Goal: Task Accomplishment & Management: Use online tool/utility

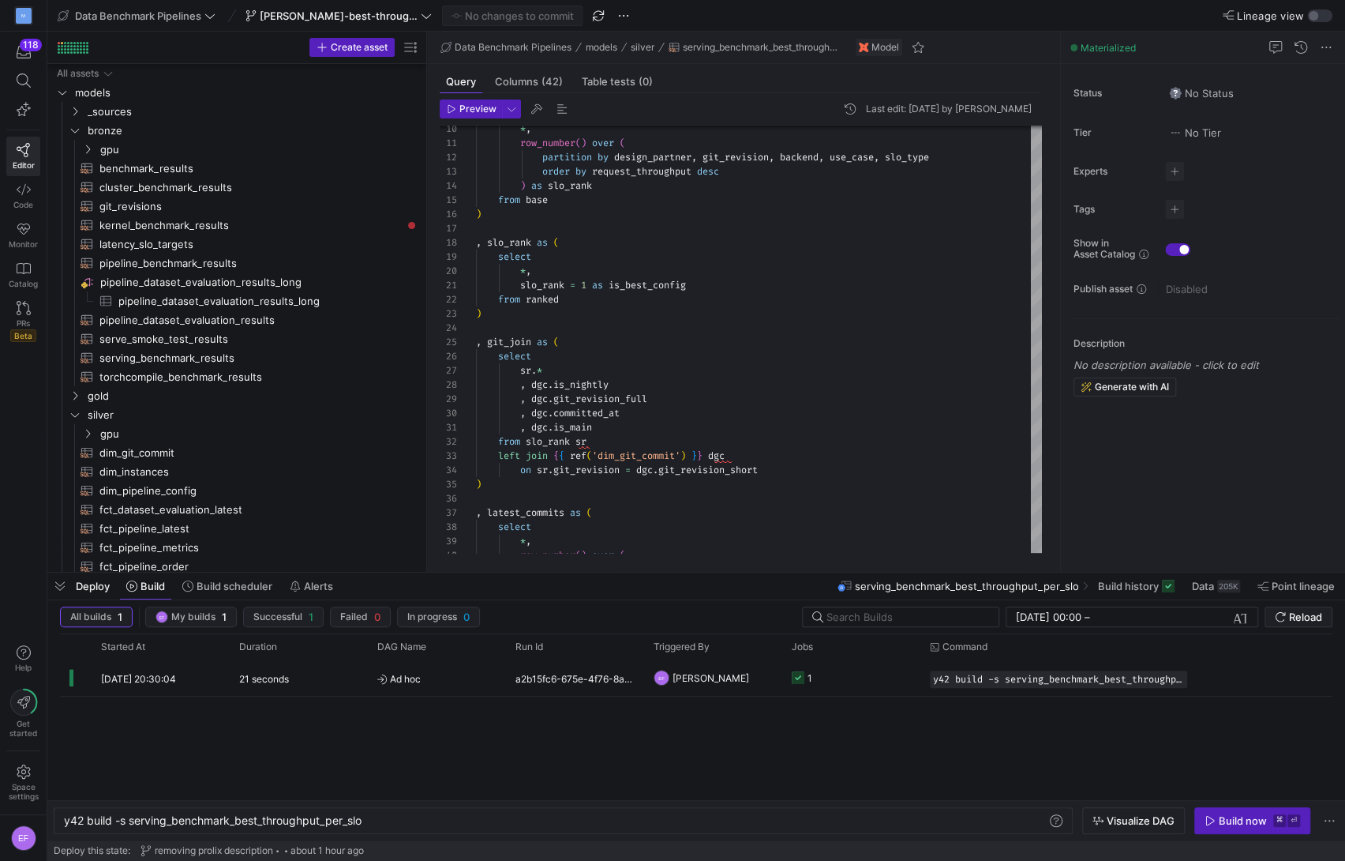
scroll to position [142, 0]
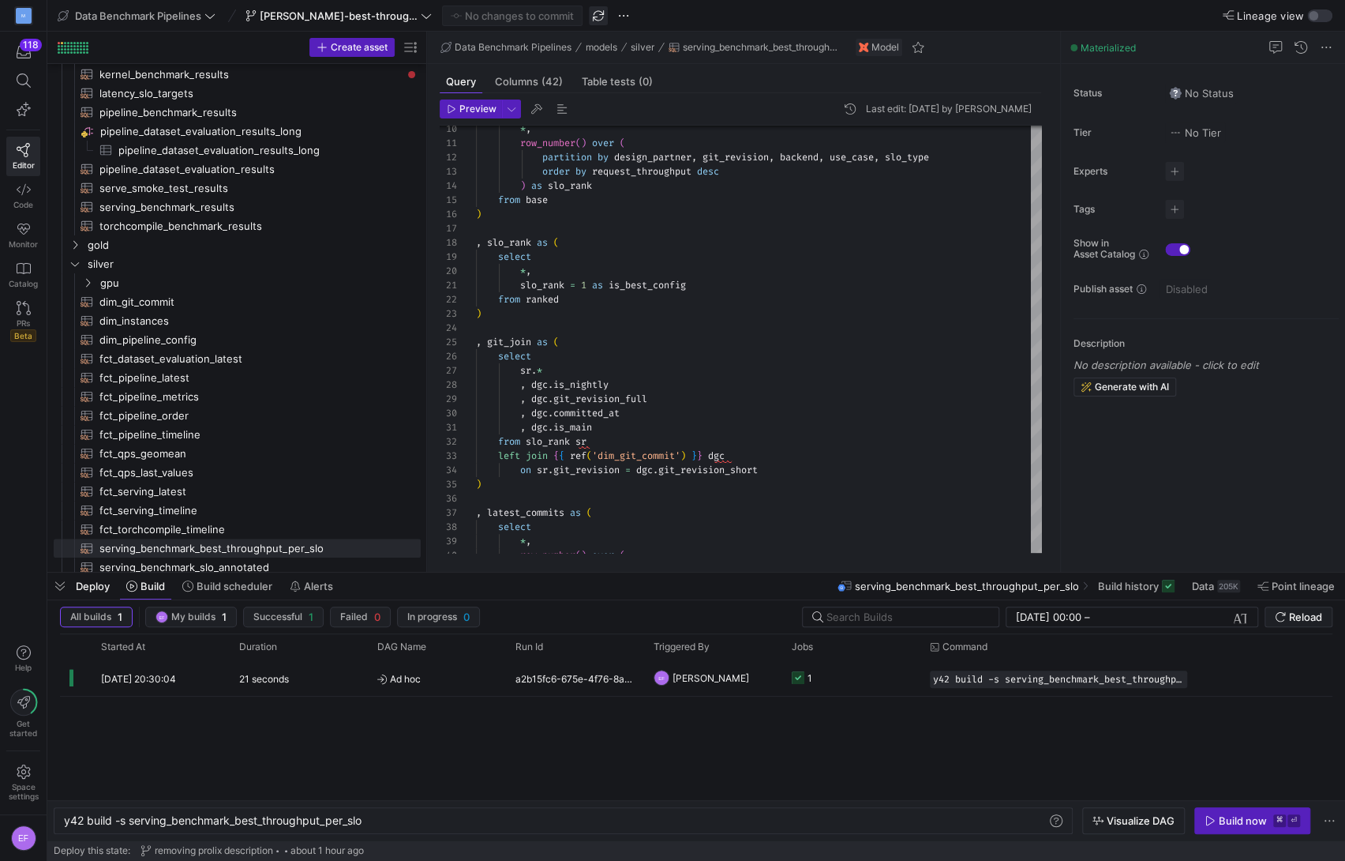
click at [589, 16] on span "button" at bounding box center [598, 15] width 19 height 19
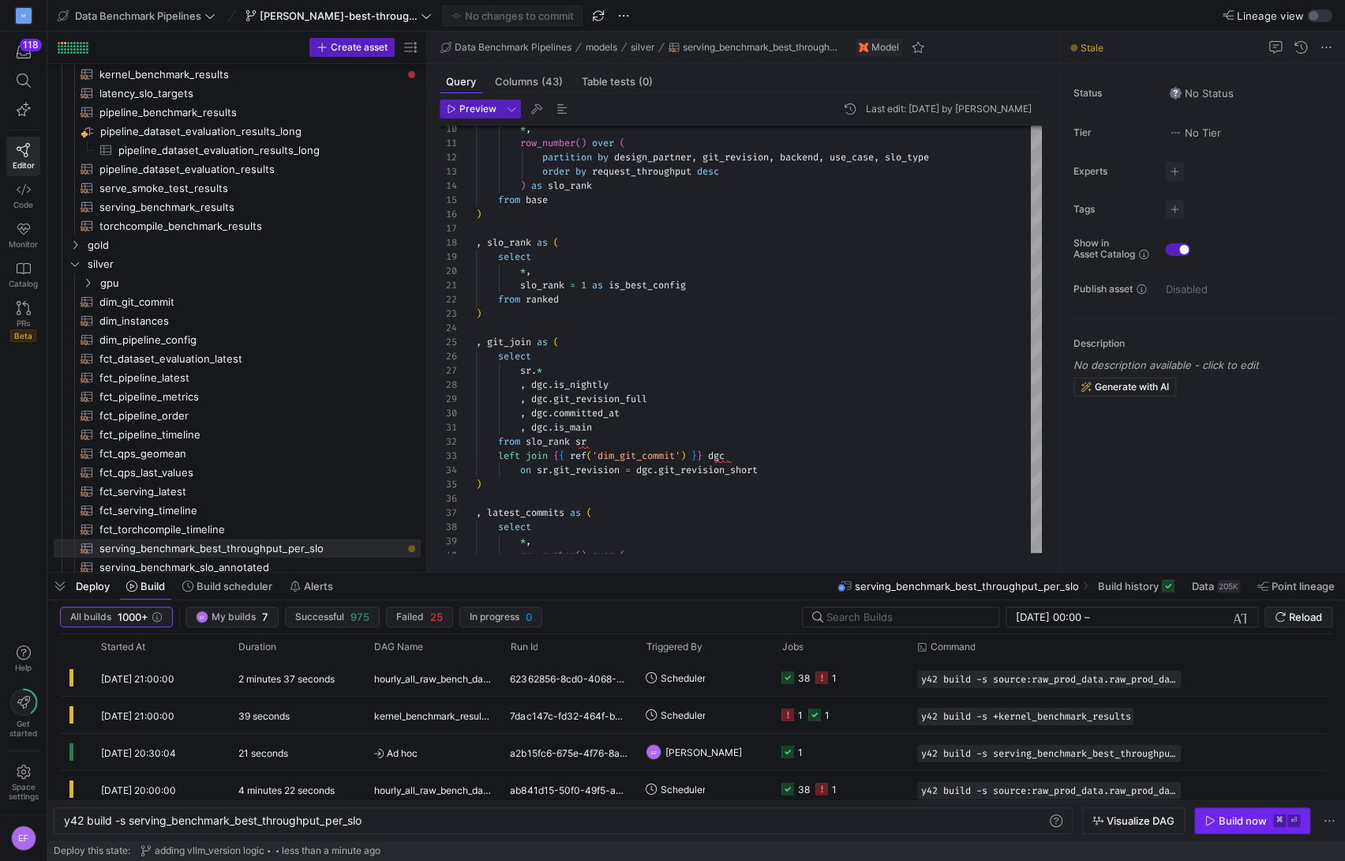
click at [1244, 827] on span "button" at bounding box center [1252, 820] width 114 height 25
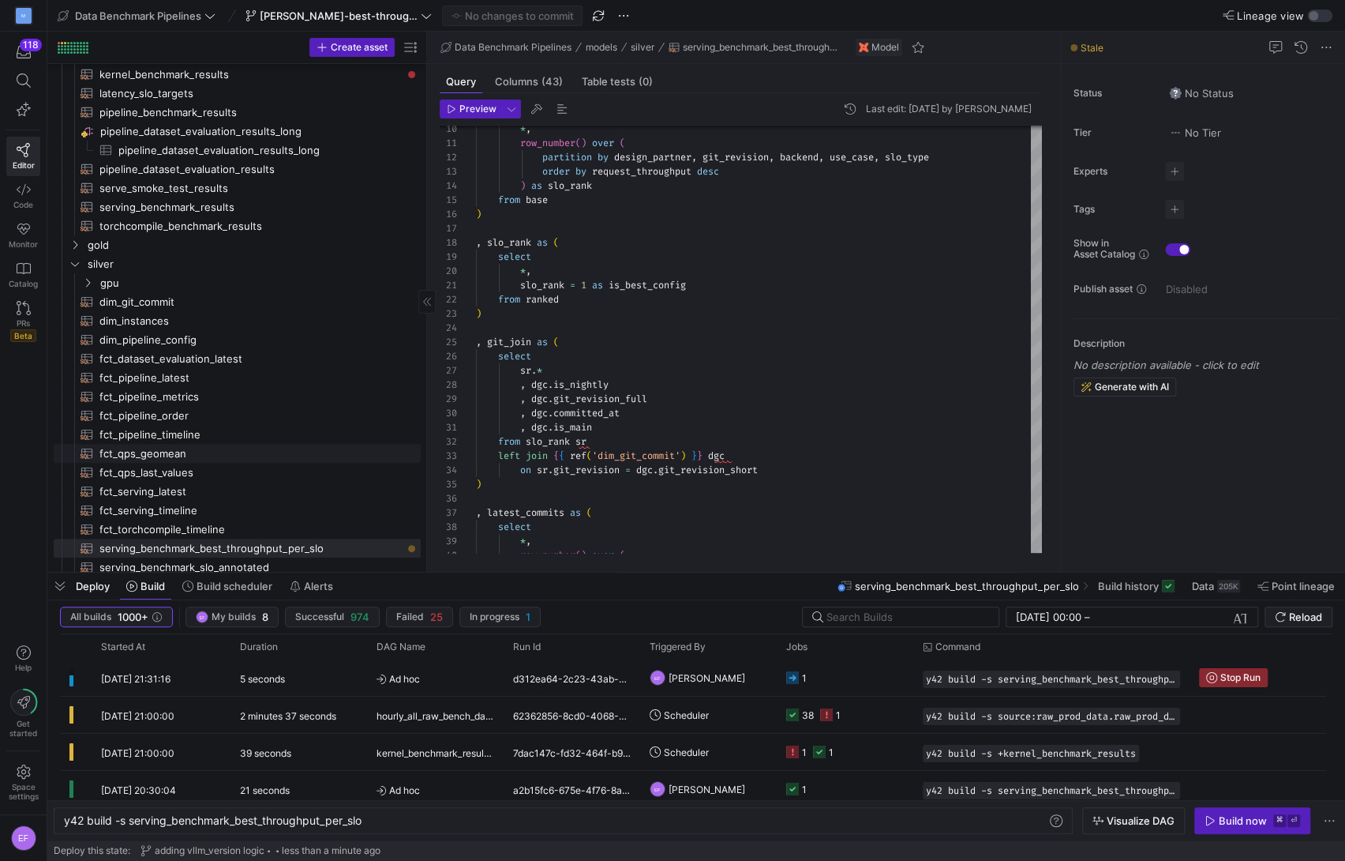
click at [158, 449] on span "fct_qps_geomean​​​​​​​​​​" at bounding box center [250, 454] width 303 height 18
type textarea "{{ config(materialized="table") }} /* Model: fct_qps_geomean Description: Aggre…"
type textarea "y42 build -s fct_qps_geomean"
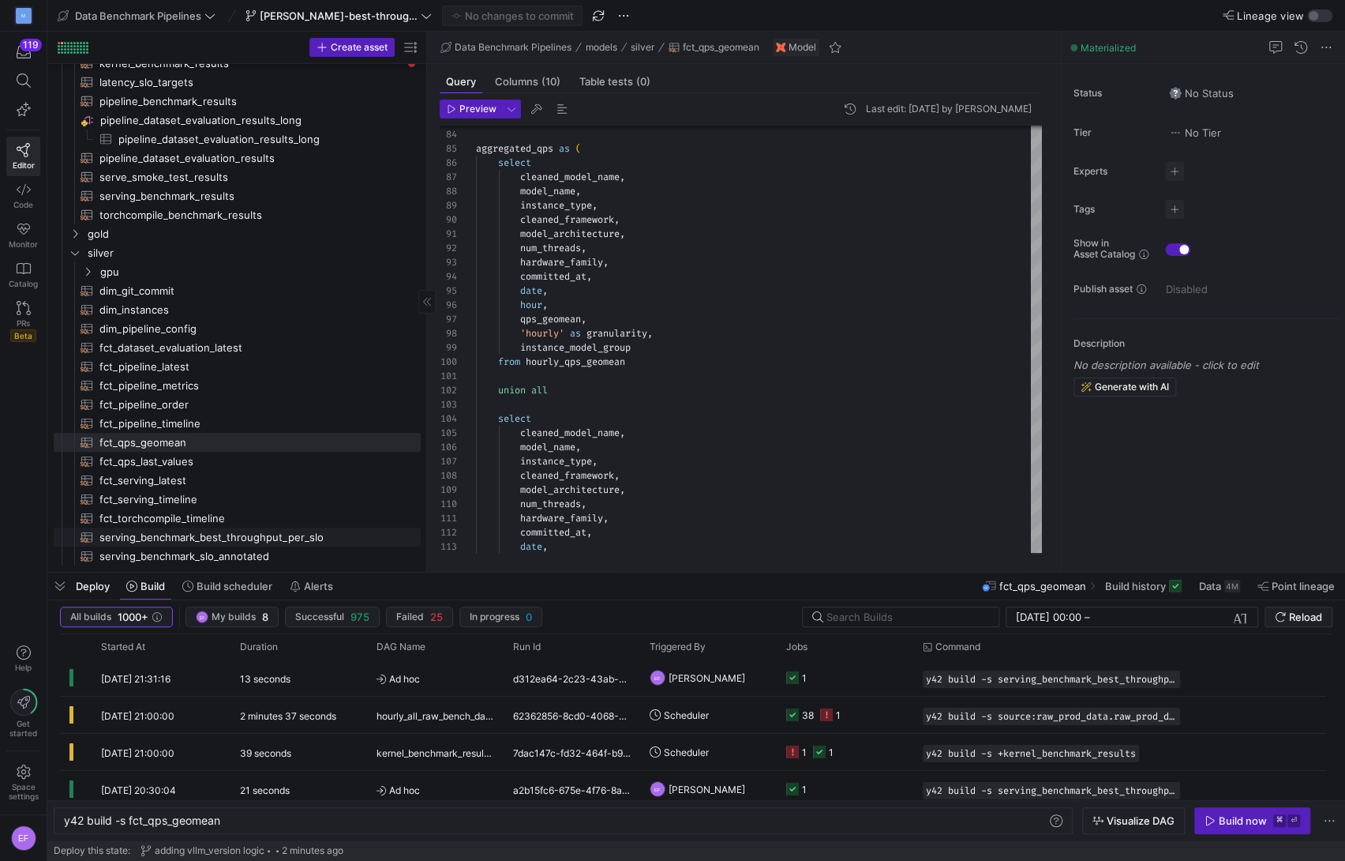
click at [253, 536] on span "serving_benchmark_best_throughput_per_slo​​​​​​​​​​" at bounding box center [250, 537] width 303 height 18
type textarea "{{ config(materialized='table') }} with base as ( select * from {{ ref('serving…"
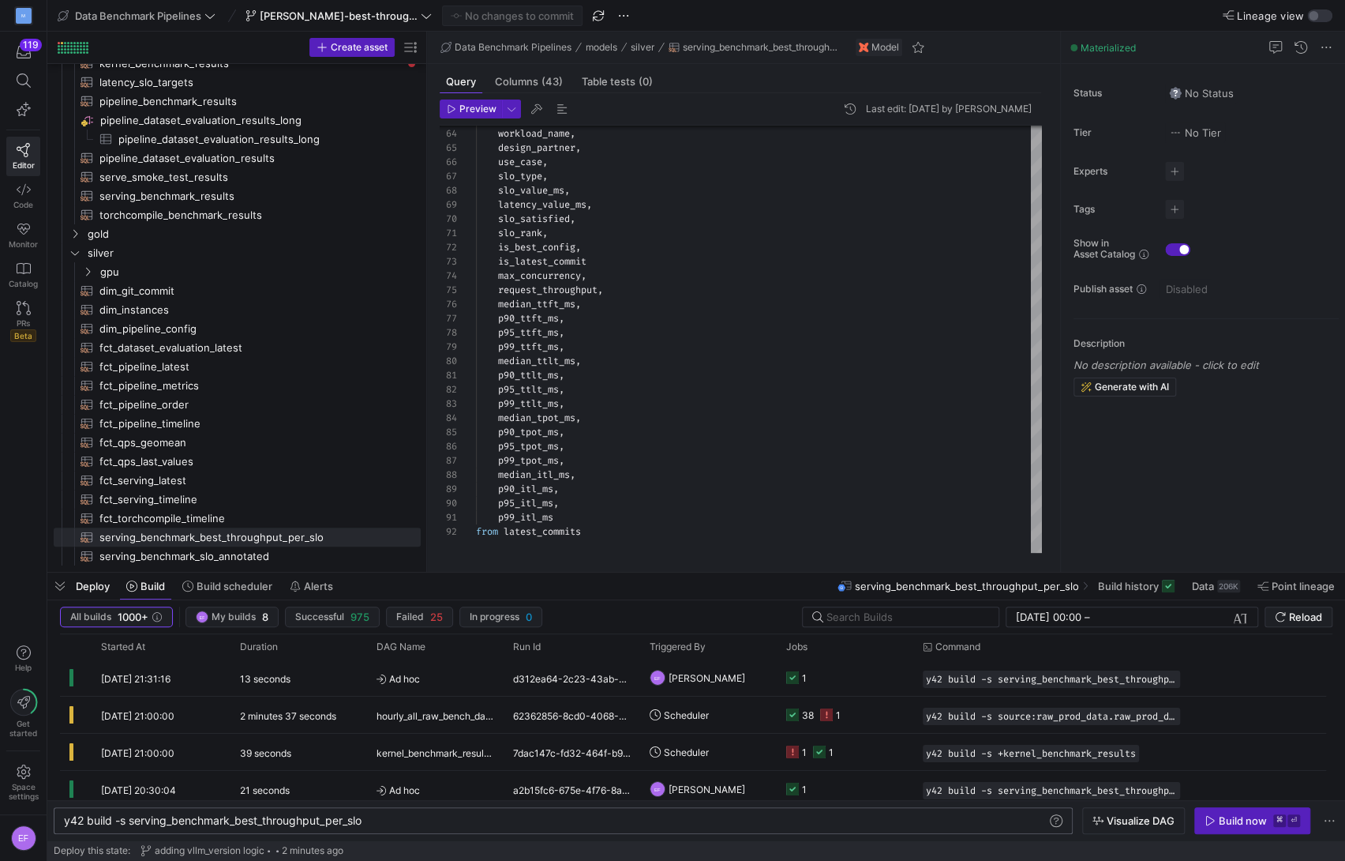
click at [421, 820] on div "y42 build -s serving_benchmark_best_throughput_per _slo" at bounding box center [556, 820] width 984 height 13
type textarea "y42 build -s serving_benchmark_best_throughput_per_slo+"
click at [1244, 823] on div "Build now" at bounding box center [1243, 820] width 48 height 13
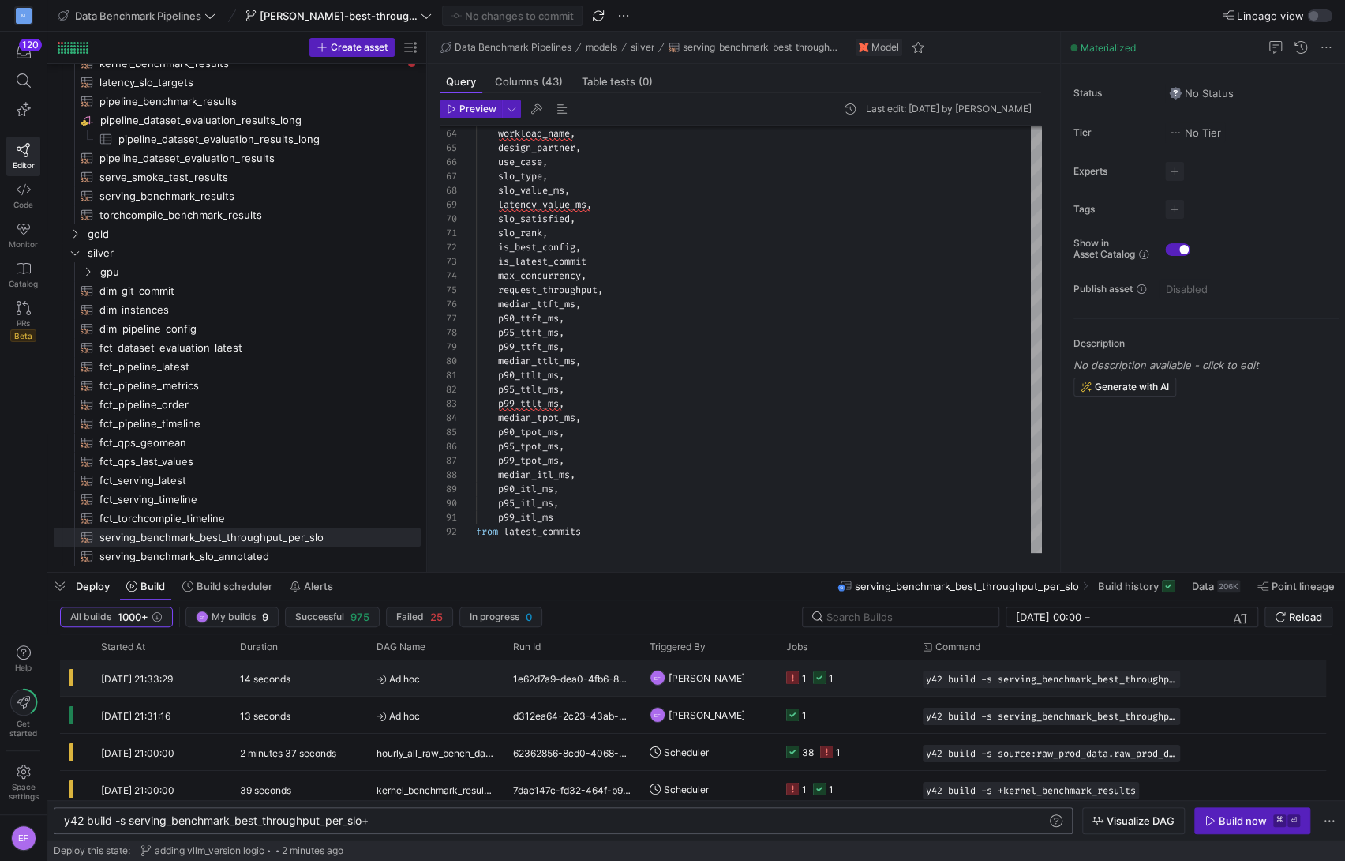
click at [845, 674] on y42-job-status-cell-renderer "1 1" at bounding box center [845, 677] width 118 height 35
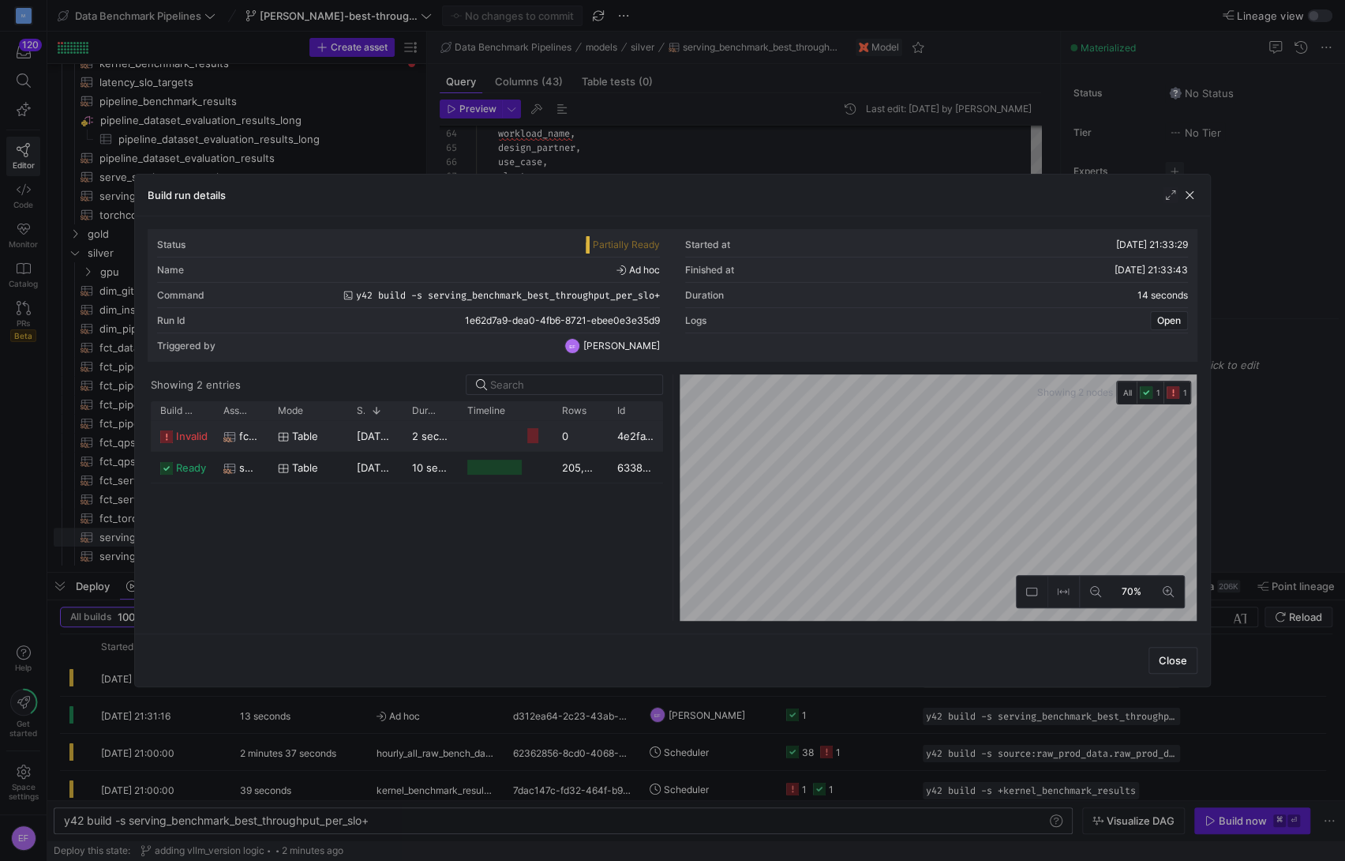
click at [336, 435] on div "table" at bounding box center [308, 436] width 60 height 31
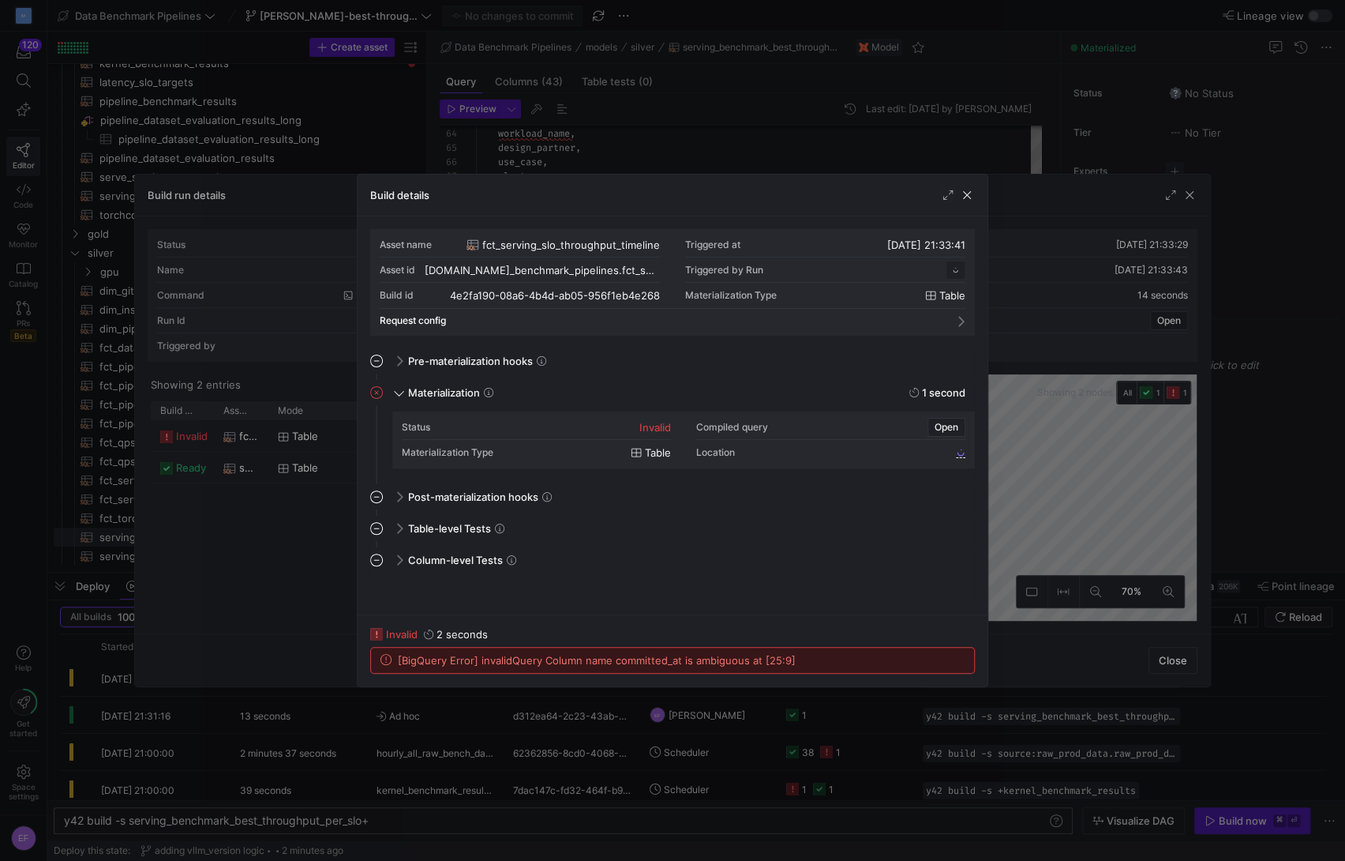
scroll to position [142, 0]
click at [968, 197] on span "button" at bounding box center [967, 195] width 16 height 16
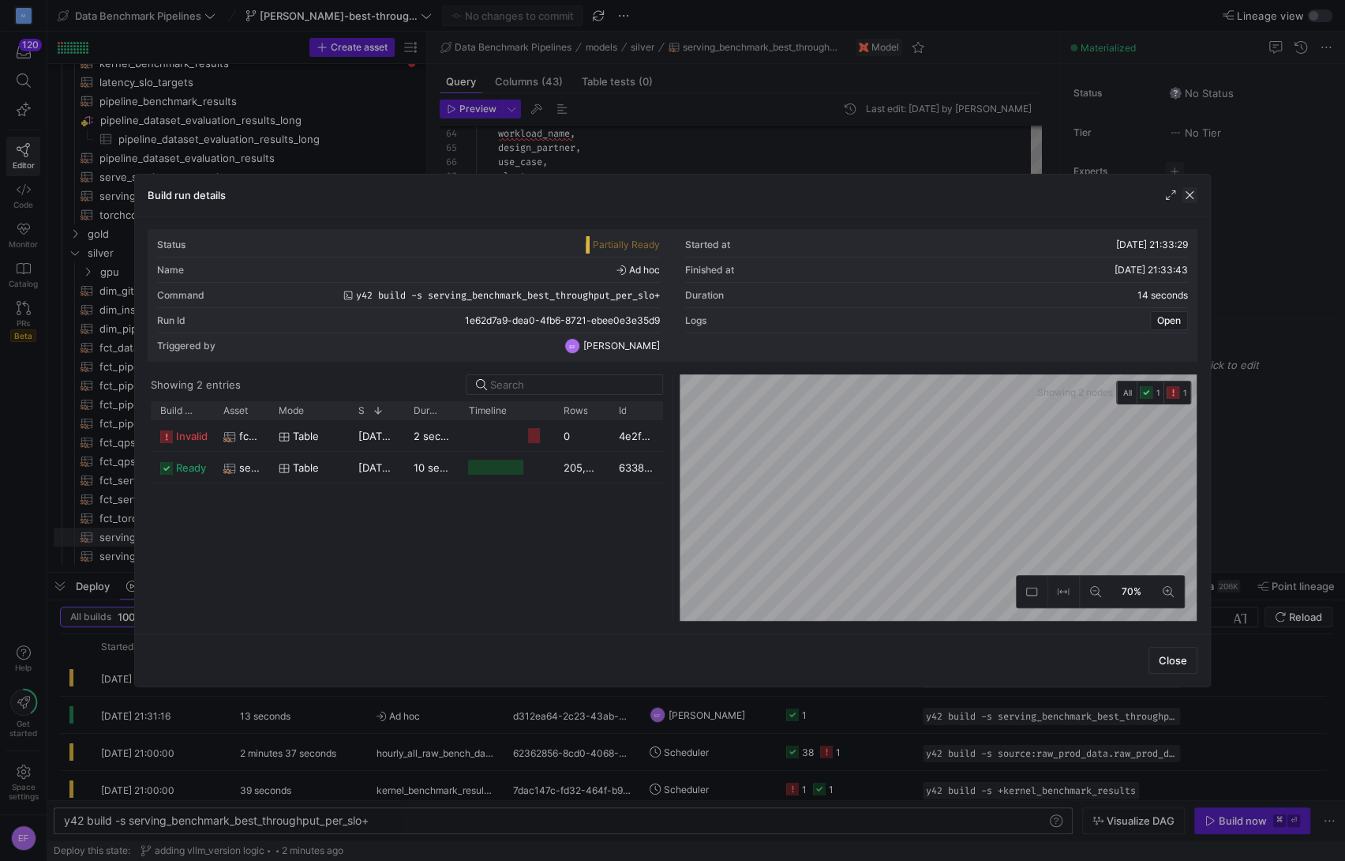
click at [1192, 193] on span "button" at bounding box center [1190, 195] width 16 height 16
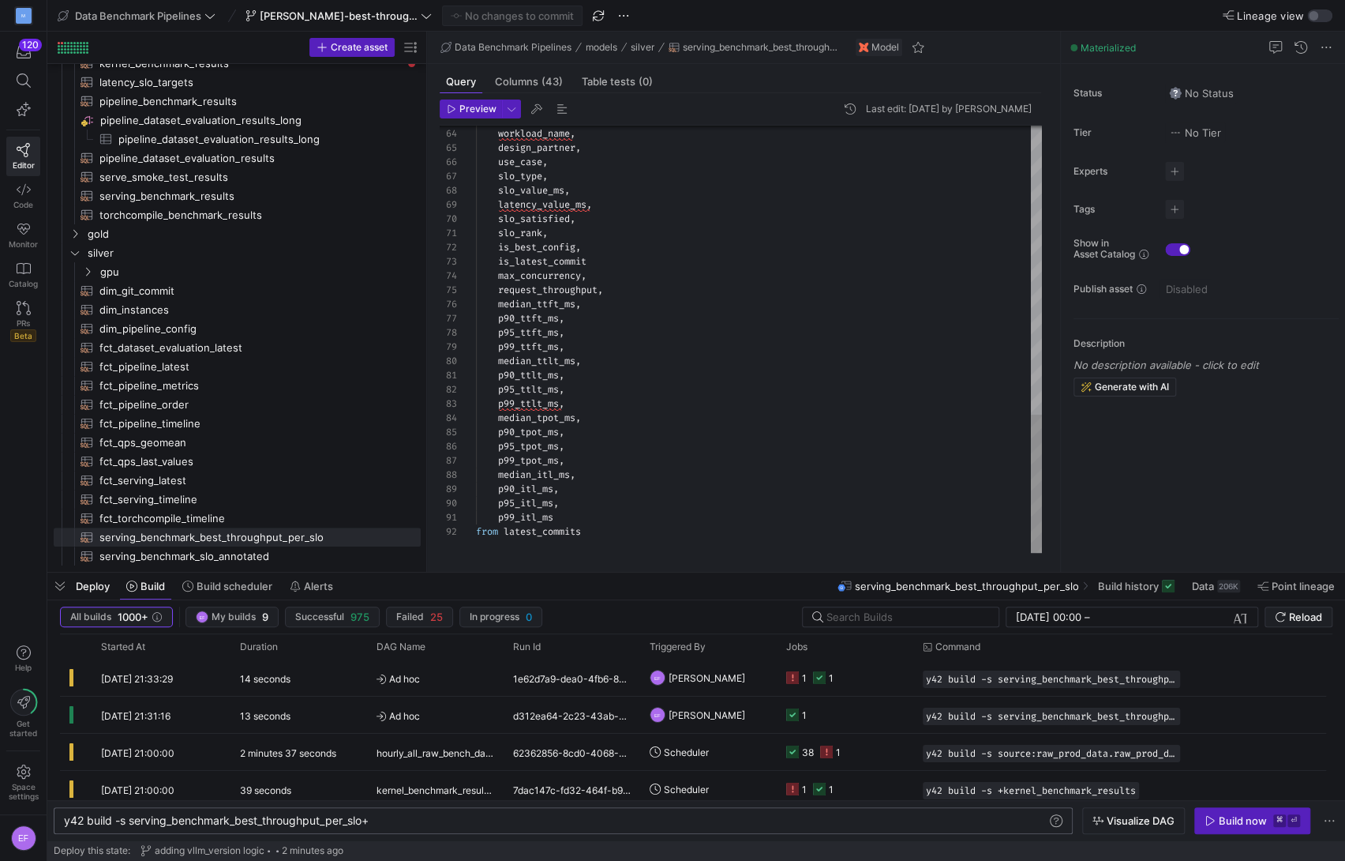
type textarea "from latest_commits"
type textarea "commit"
type textarea "slo_rank = 1 as is_best_config from ranked ) , git_join as ( select sr.* , [DOM…"
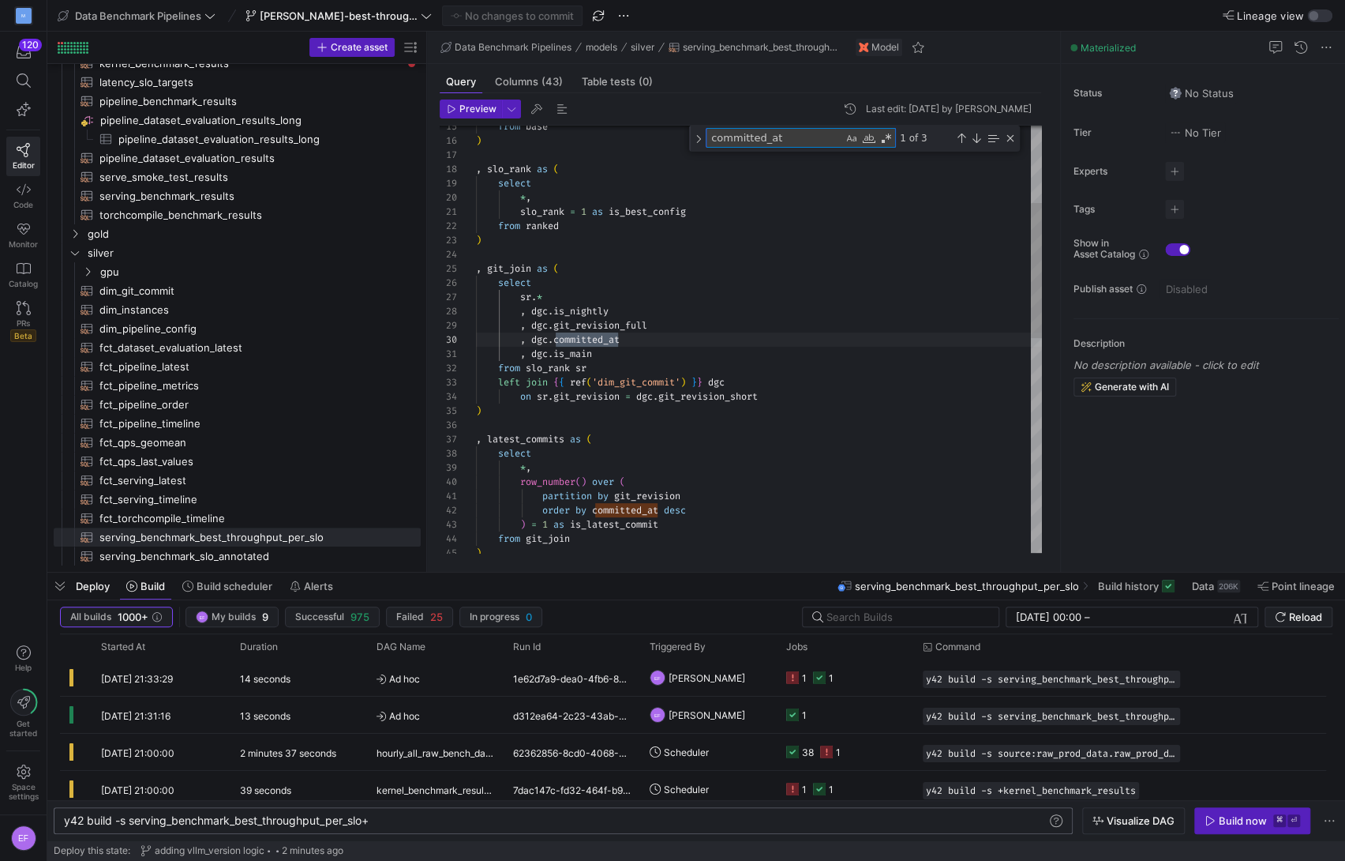
scroll to position [142, 148]
type textarea "committed_at"
click at [589, 8] on span "button" at bounding box center [598, 15] width 19 height 19
click at [716, 450] on div "from base ) , slo_rank as ( select * , slo_rank = 1 as is_best_config from rank…" at bounding box center [759, 555] width 566 height 1346
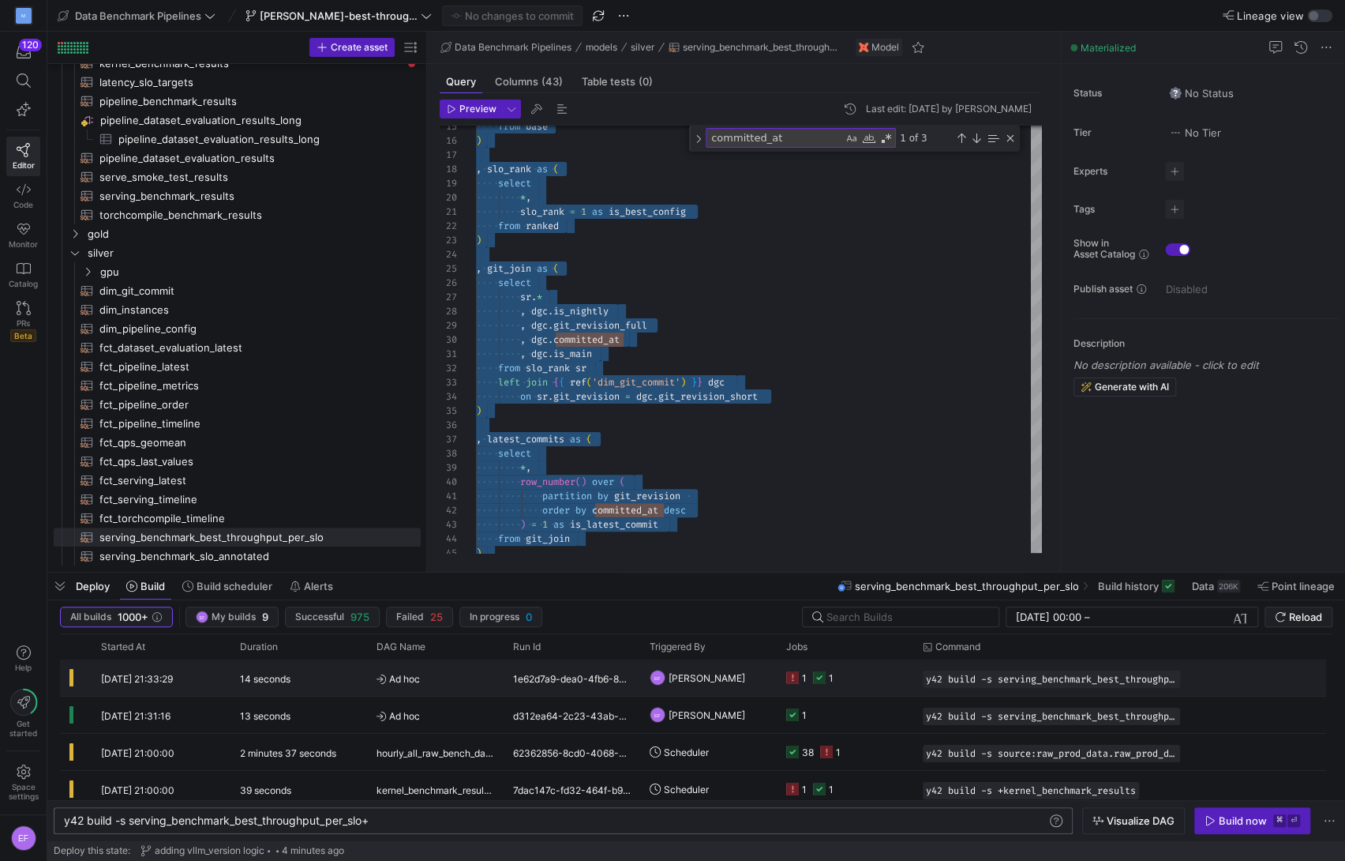
click at [865, 671] on y42-job-status-cell-renderer "1 1" at bounding box center [845, 677] width 118 height 35
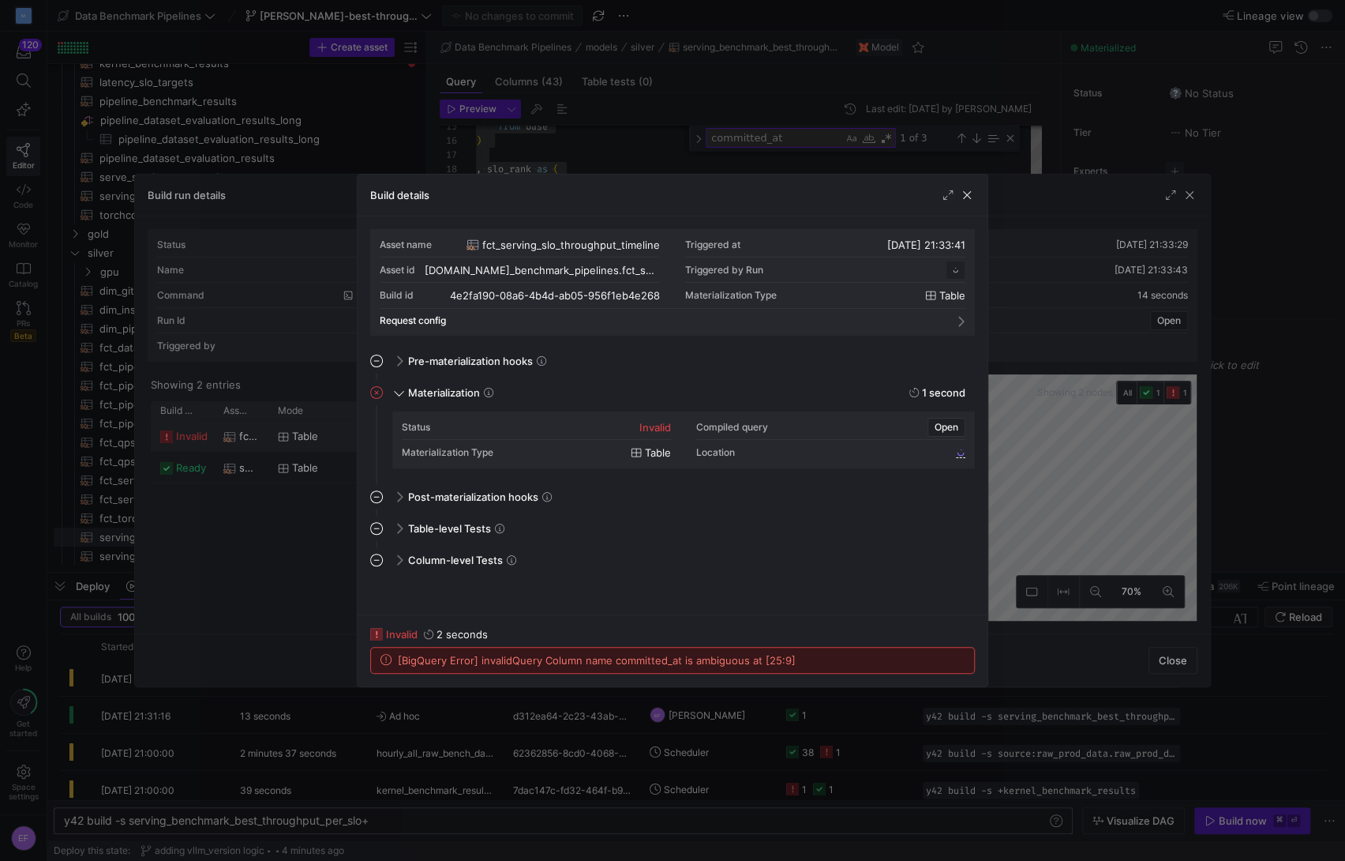
scroll to position [142, 0]
click at [969, 196] on span "button" at bounding box center [967, 195] width 16 height 16
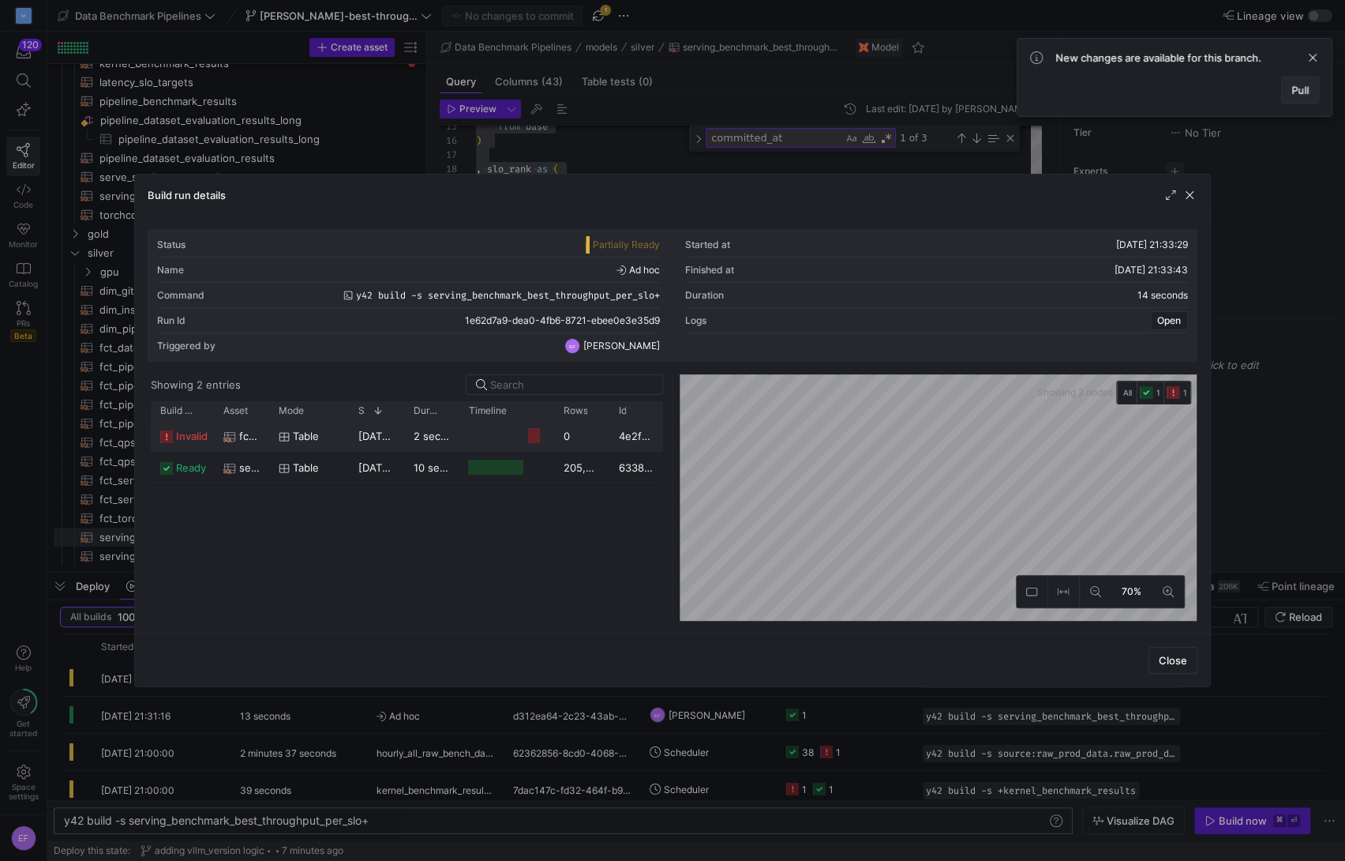
click at [1304, 90] on span "Pull" at bounding box center [1300, 90] width 17 height 13
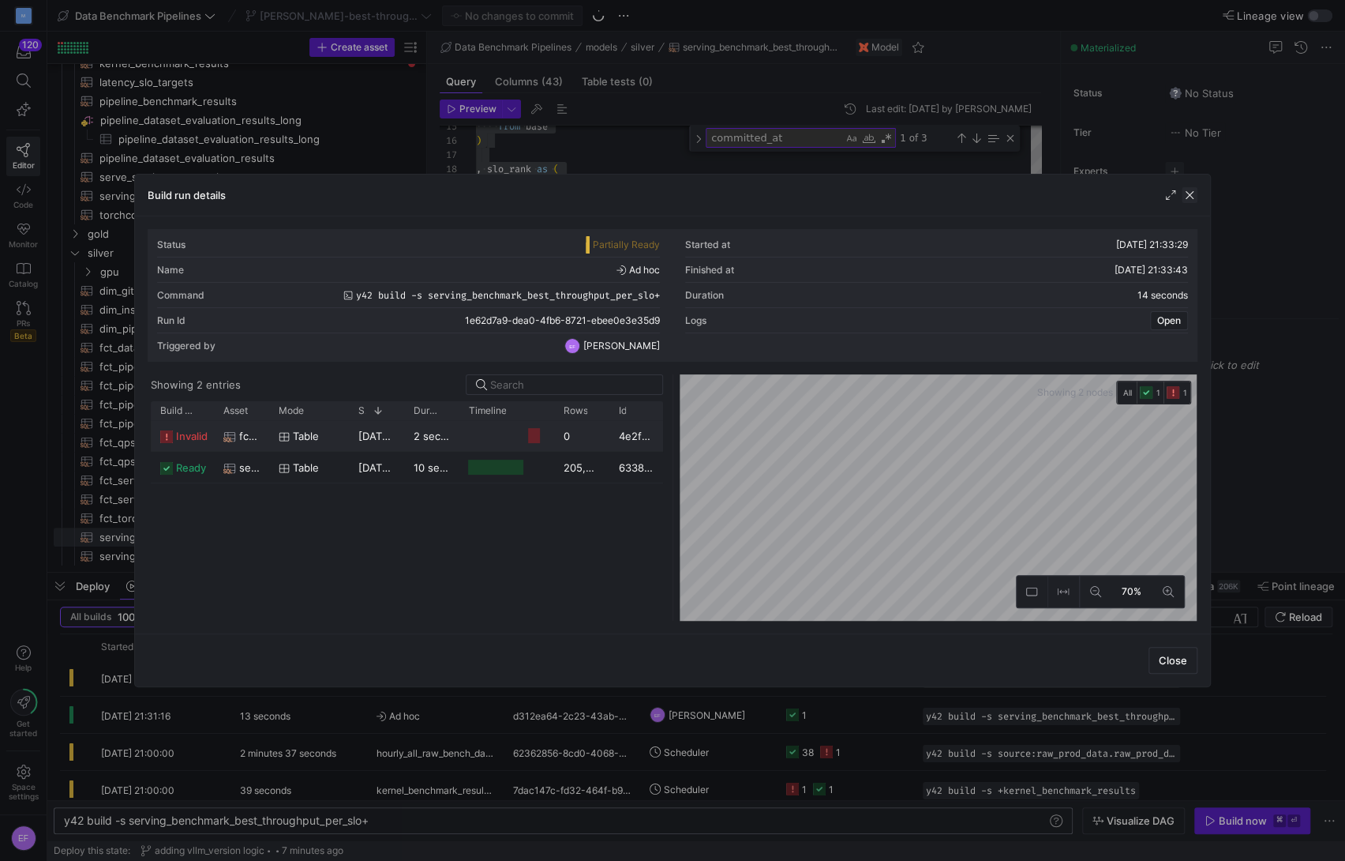
click at [1188, 199] on span "button" at bounding box center [1190, 195] width 16 height 16
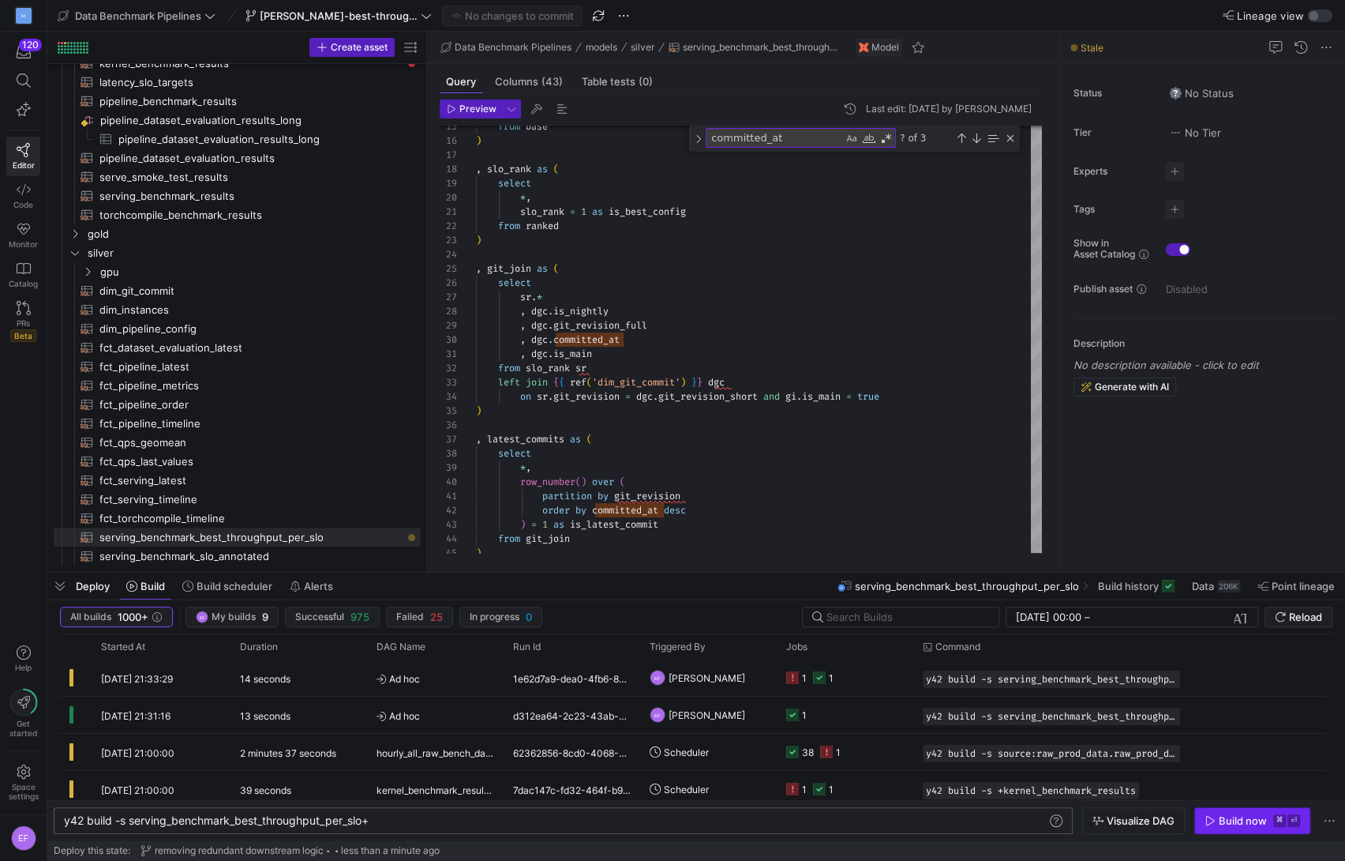
click at [1250, 820] on div "Build now" at bounding box center [1243, 820] width 48 height 13
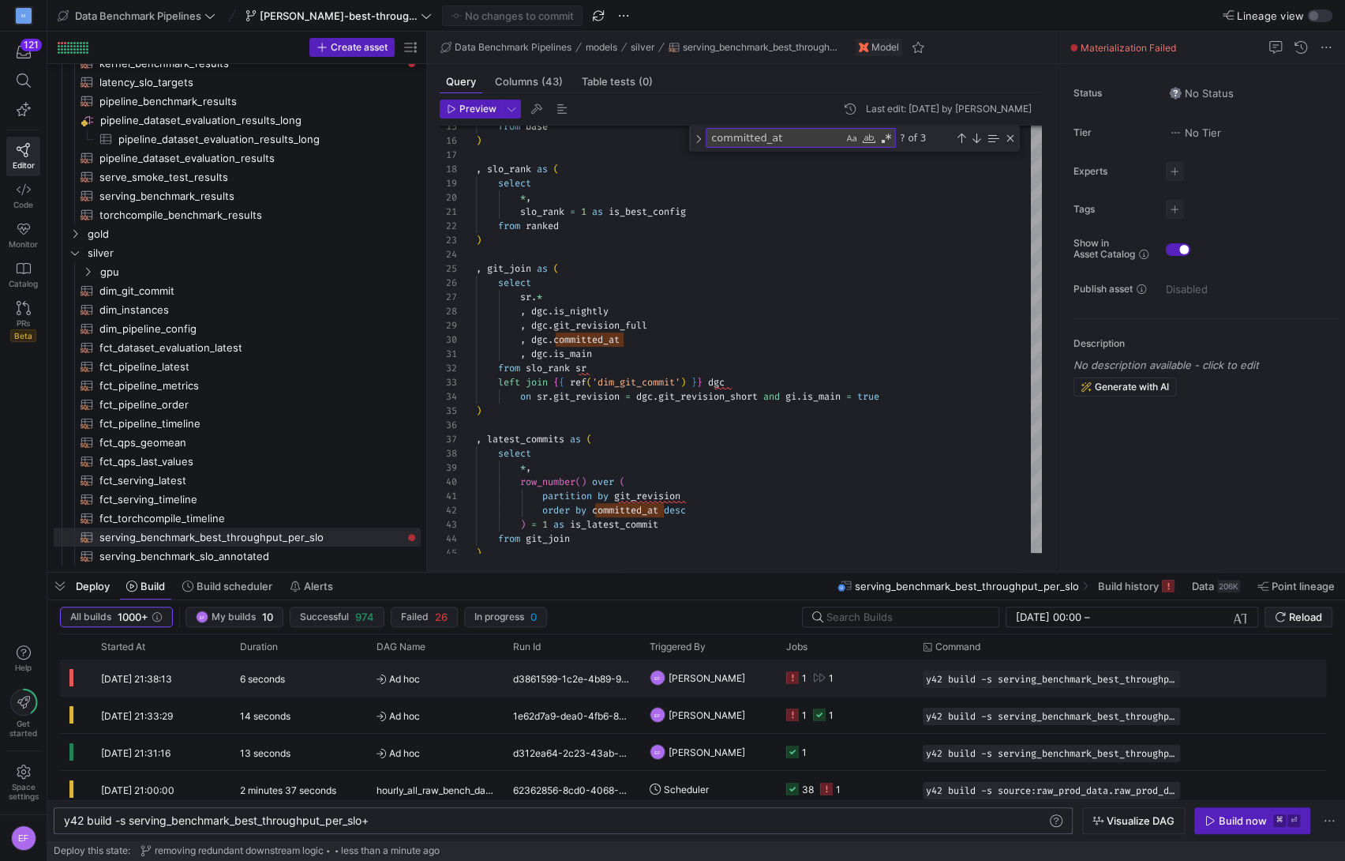
click at [902, 677] on y42-job-status-cell-renderer "1 1" at bounding box center [845, 677] width 118 height 35
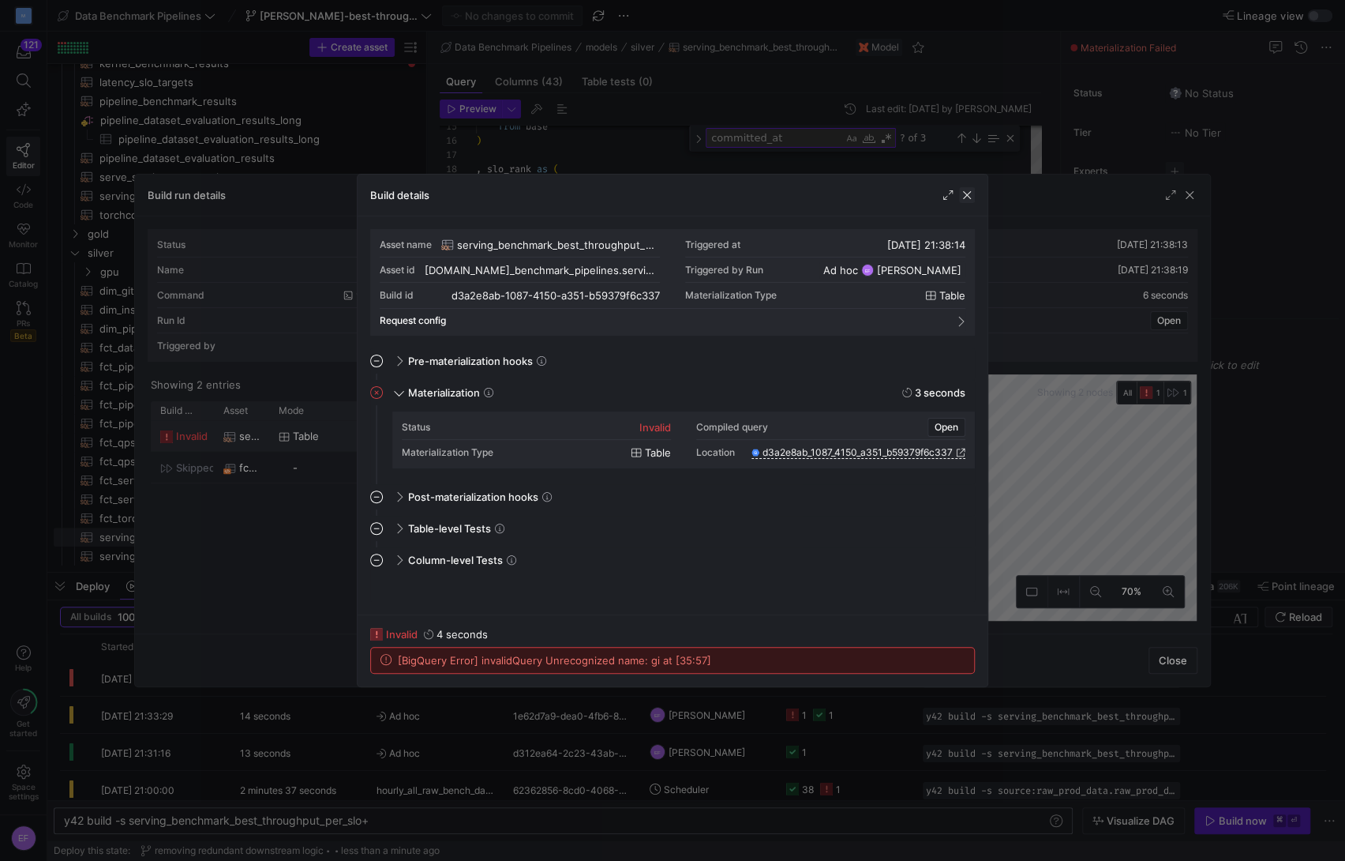
click at [965, 197] on span "button" at bounding box center [967, 195] width 16 height 16
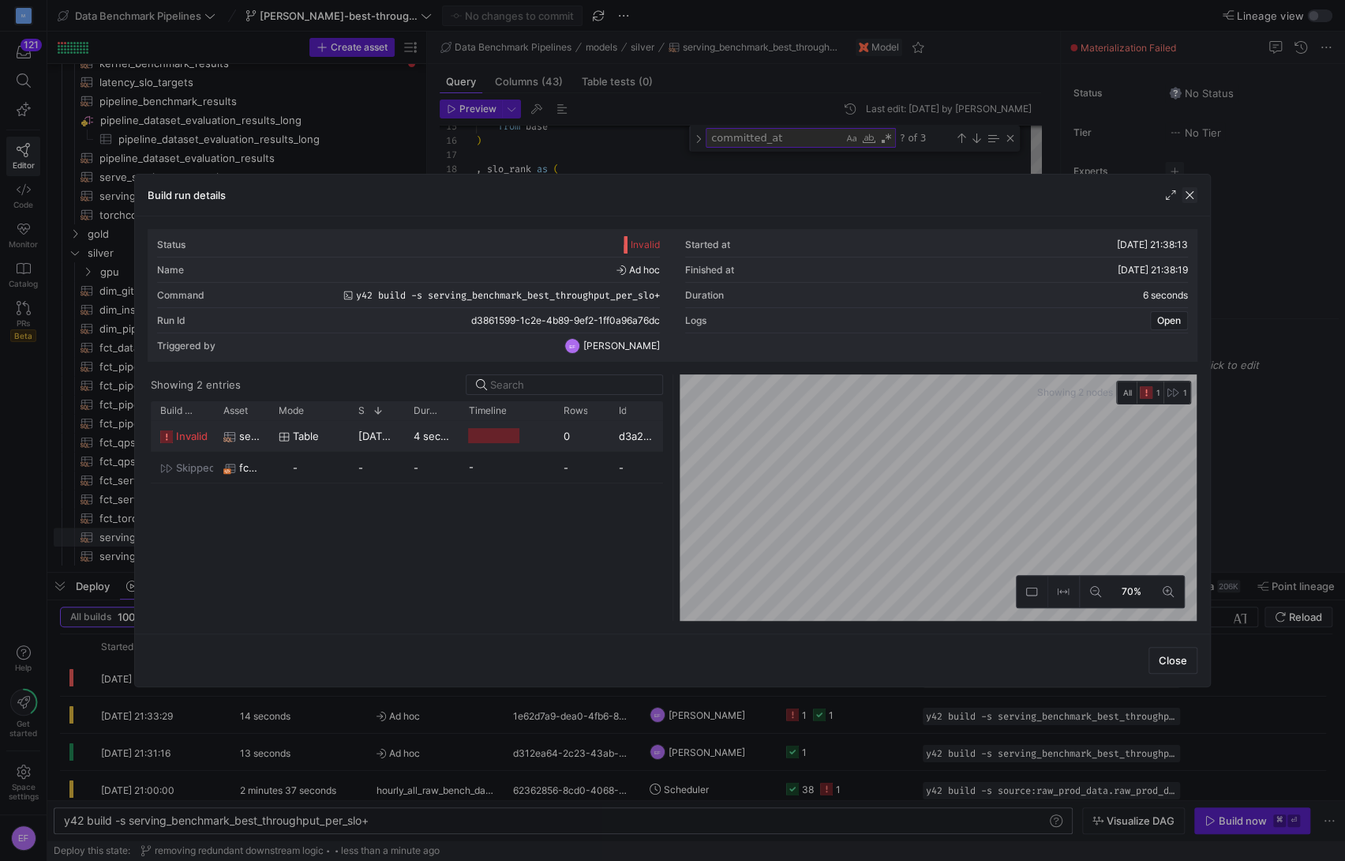
click at [1195, 201] on span "button" at bounding box center [1190, 195] width 16 height 16
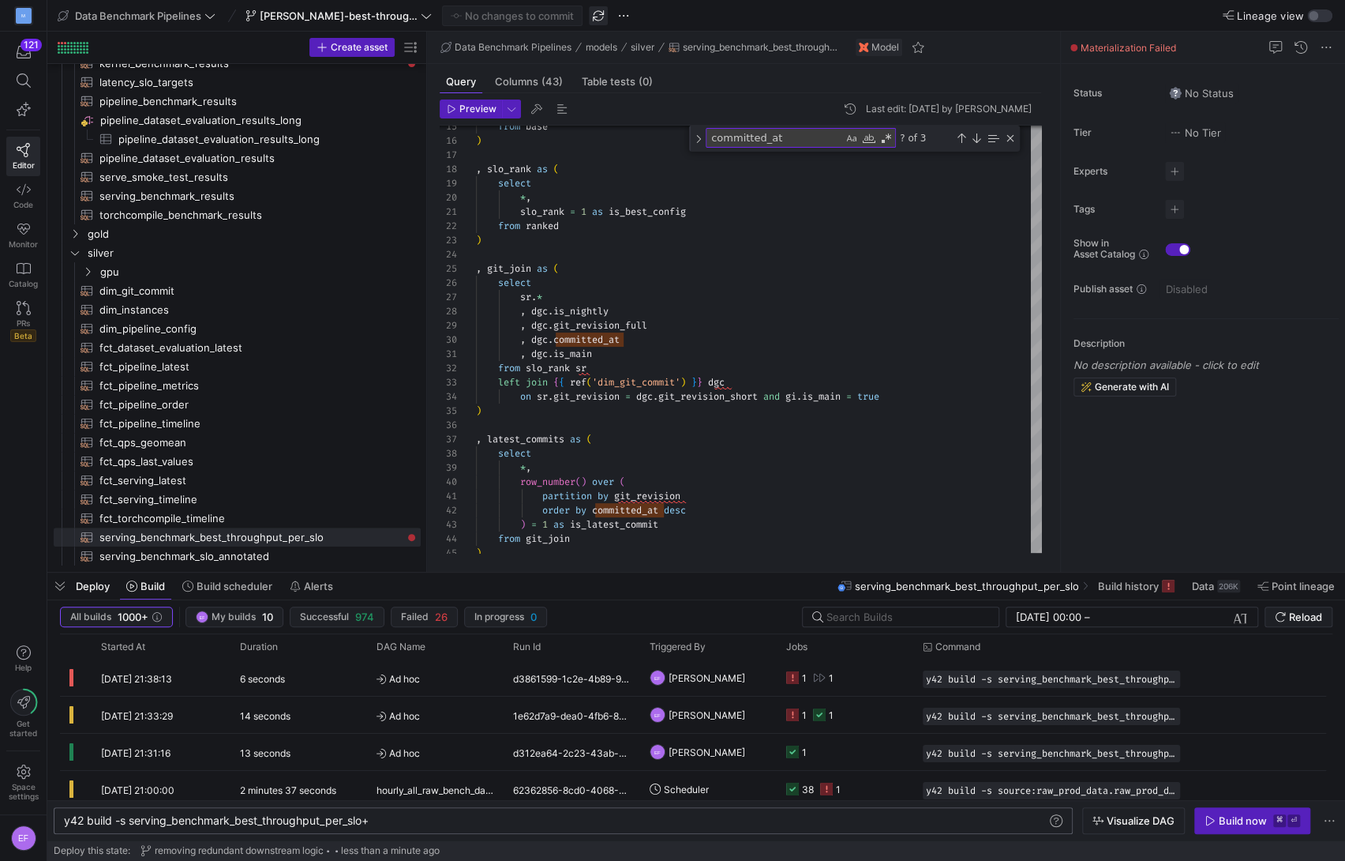
click at [589, 13] on span "button" at bounding box center [598, 15] width 19 height 19
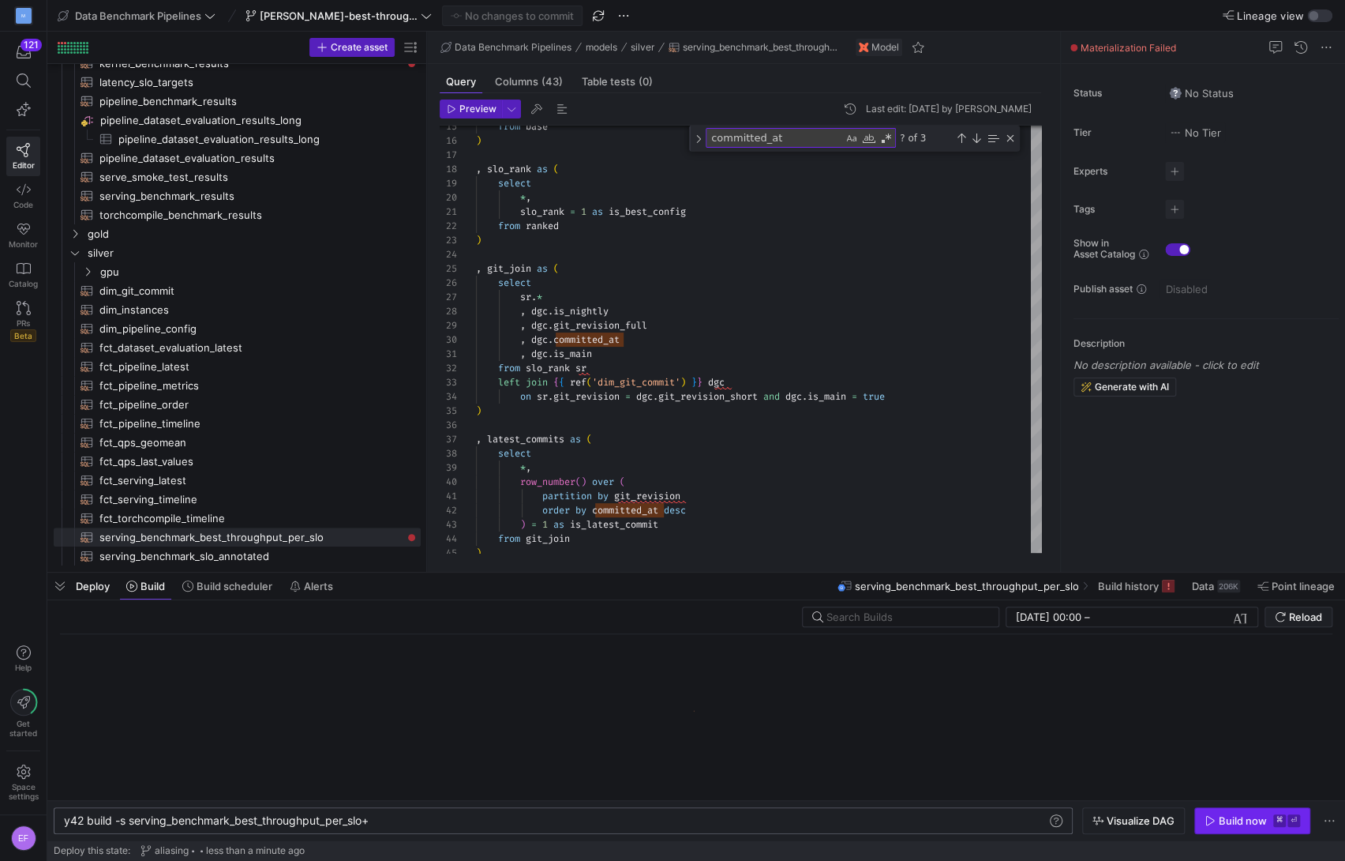
click at [1227, 816] on div "Build now" at bounding box center [1243, 820] width 48 height 13
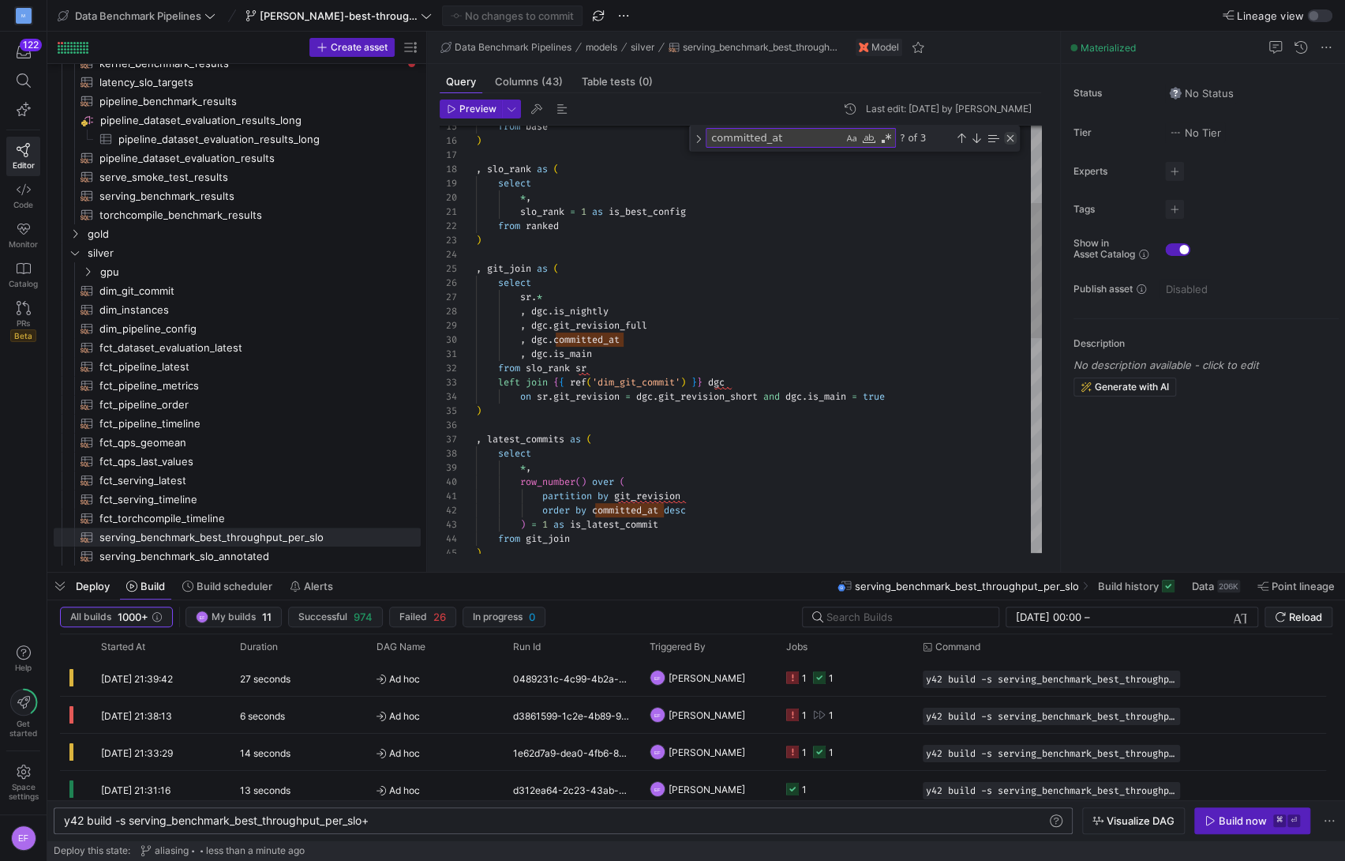
click at [1006, 135] on div "Close (Escape)" at bounding box center [1010, 138] width 13 height 13
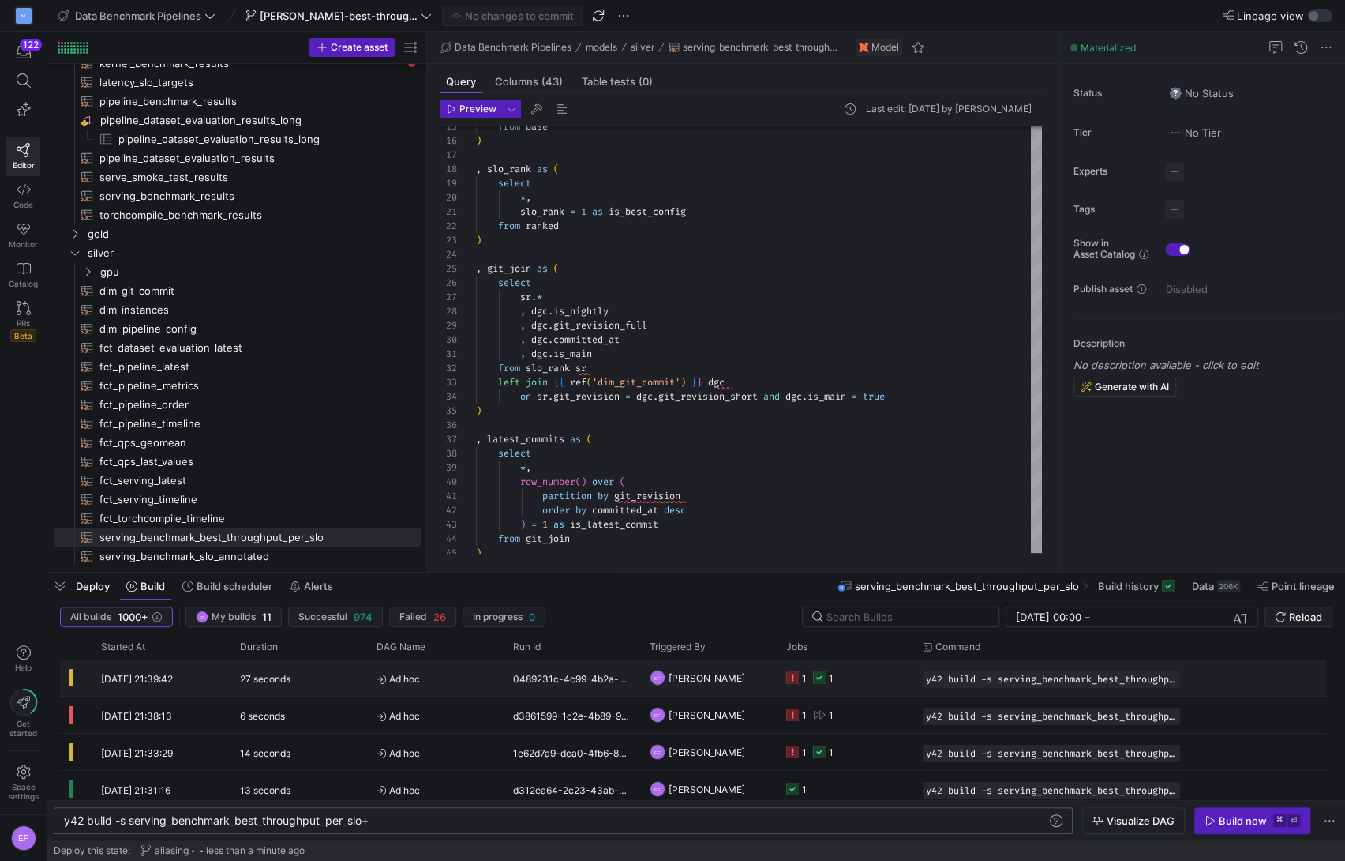
click at [903, 680] on div "1 1" at bounding box center [845, 677] width 137 height 36
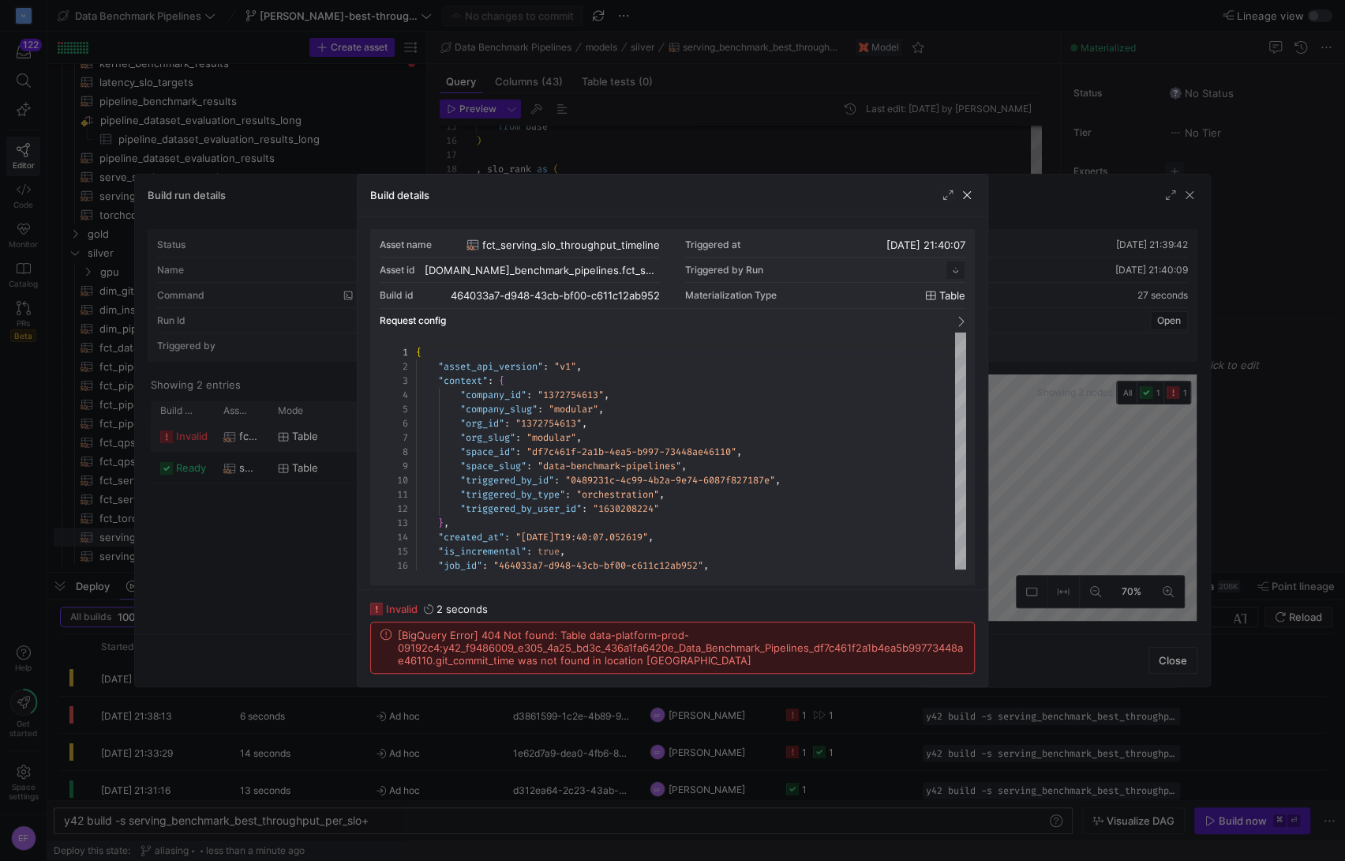
scroll to position [142, 0]
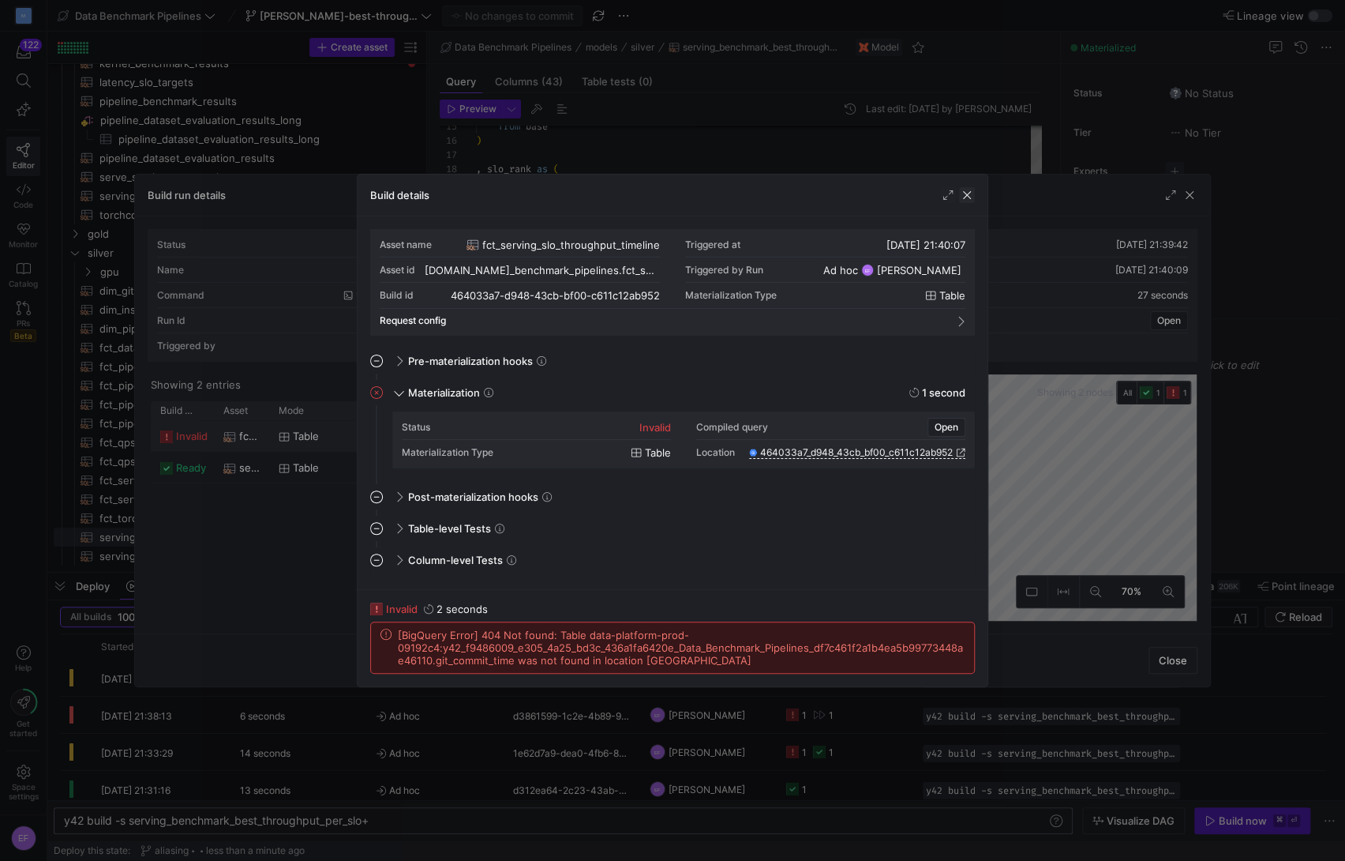
click at [967, 194] on span "button" at bounding box center [967, 195] width 16 height 16
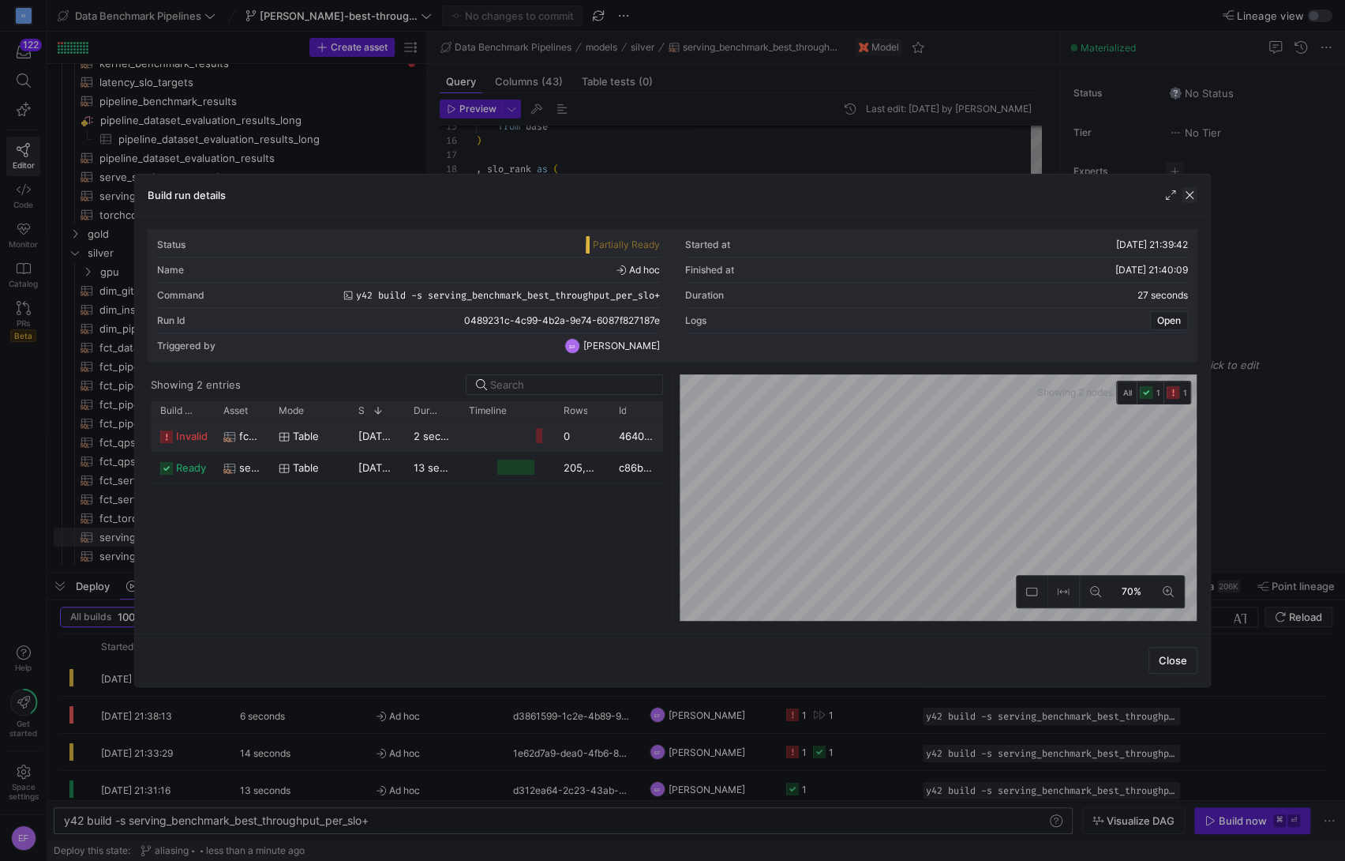
click at [1186, 200] on span "button" at bounding box center [1190, 195] width 16 height 16
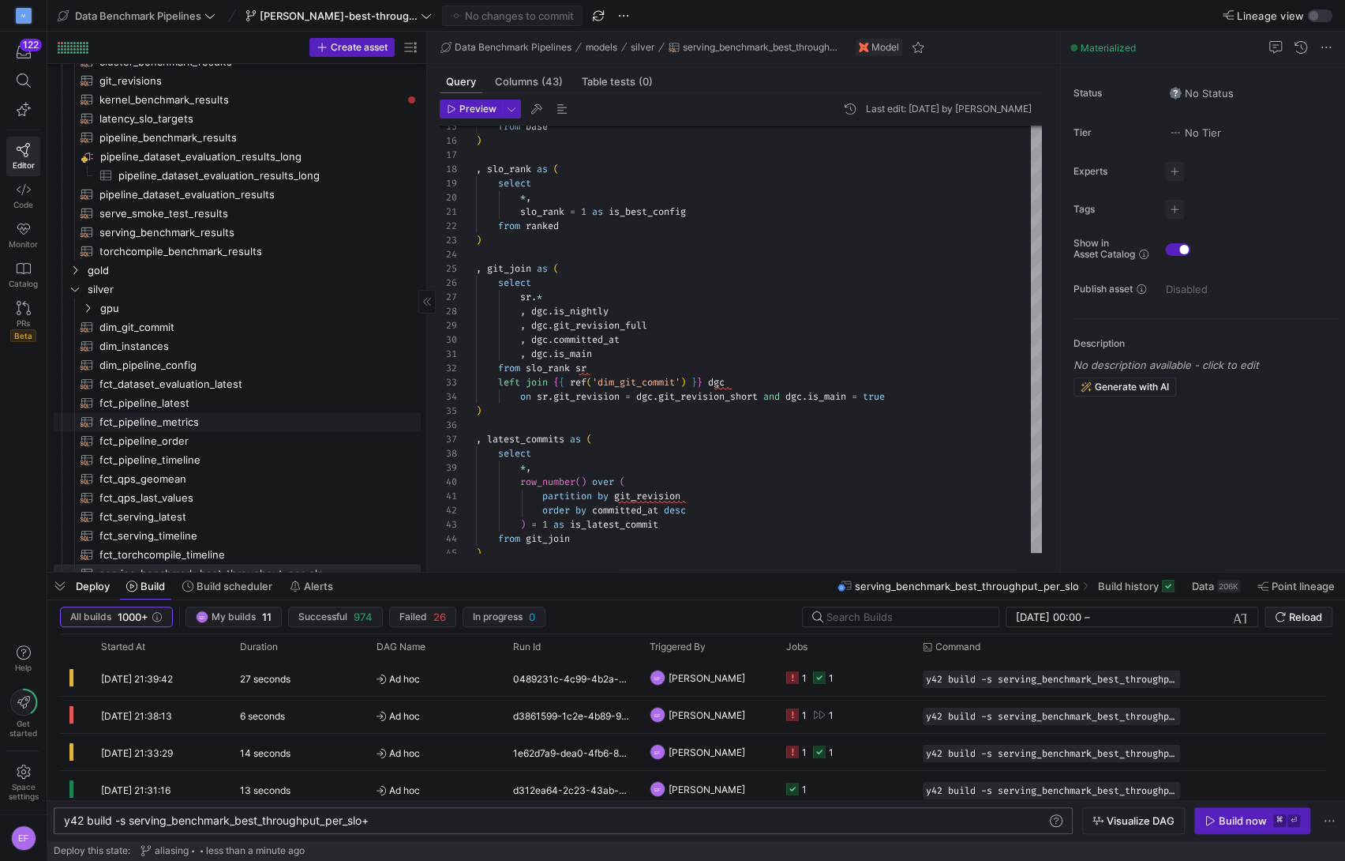
scroll to position [156, 0]
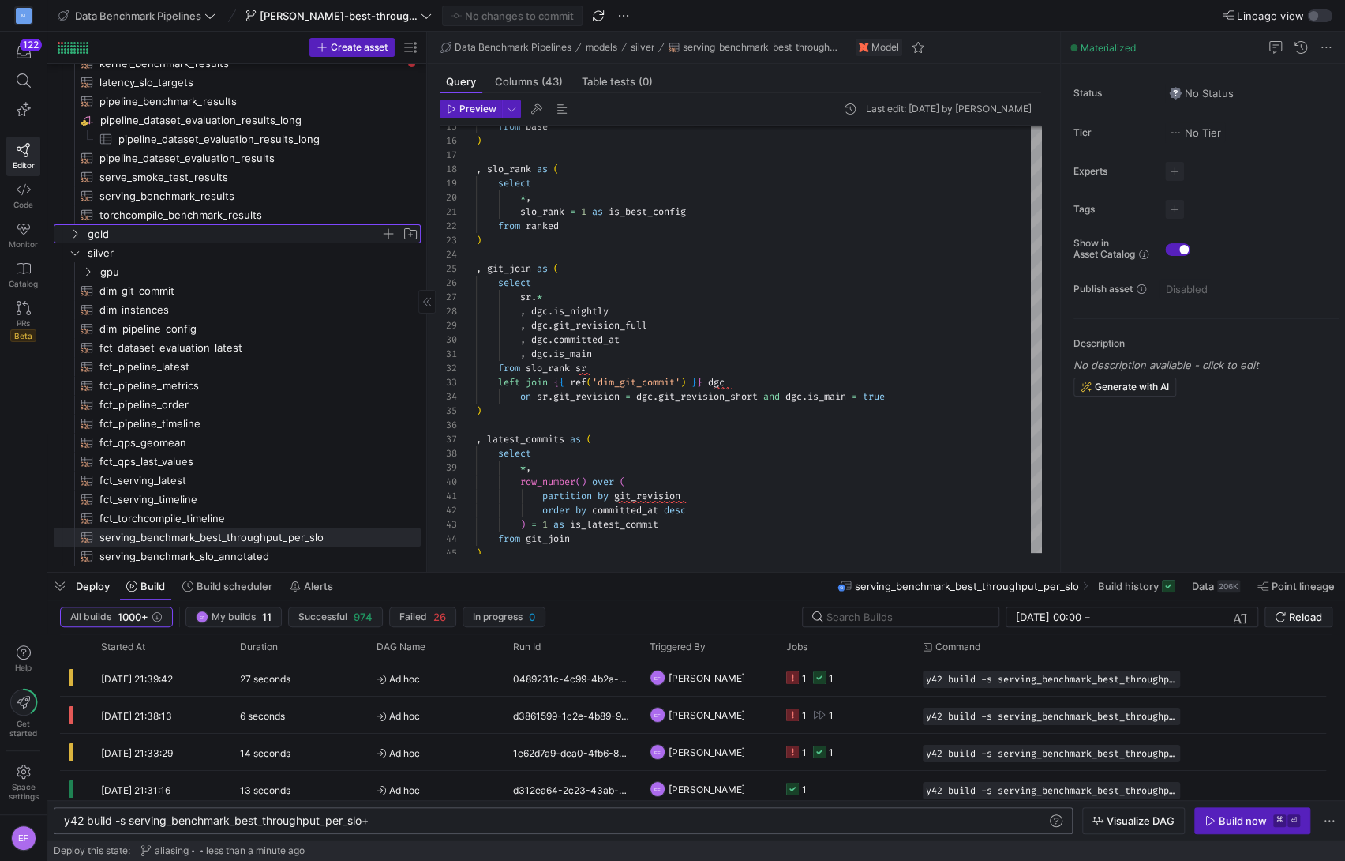
click at [69, 231] on icon "Press SPACE to select this row." at bounding box center [74, 233] width 11 height 9
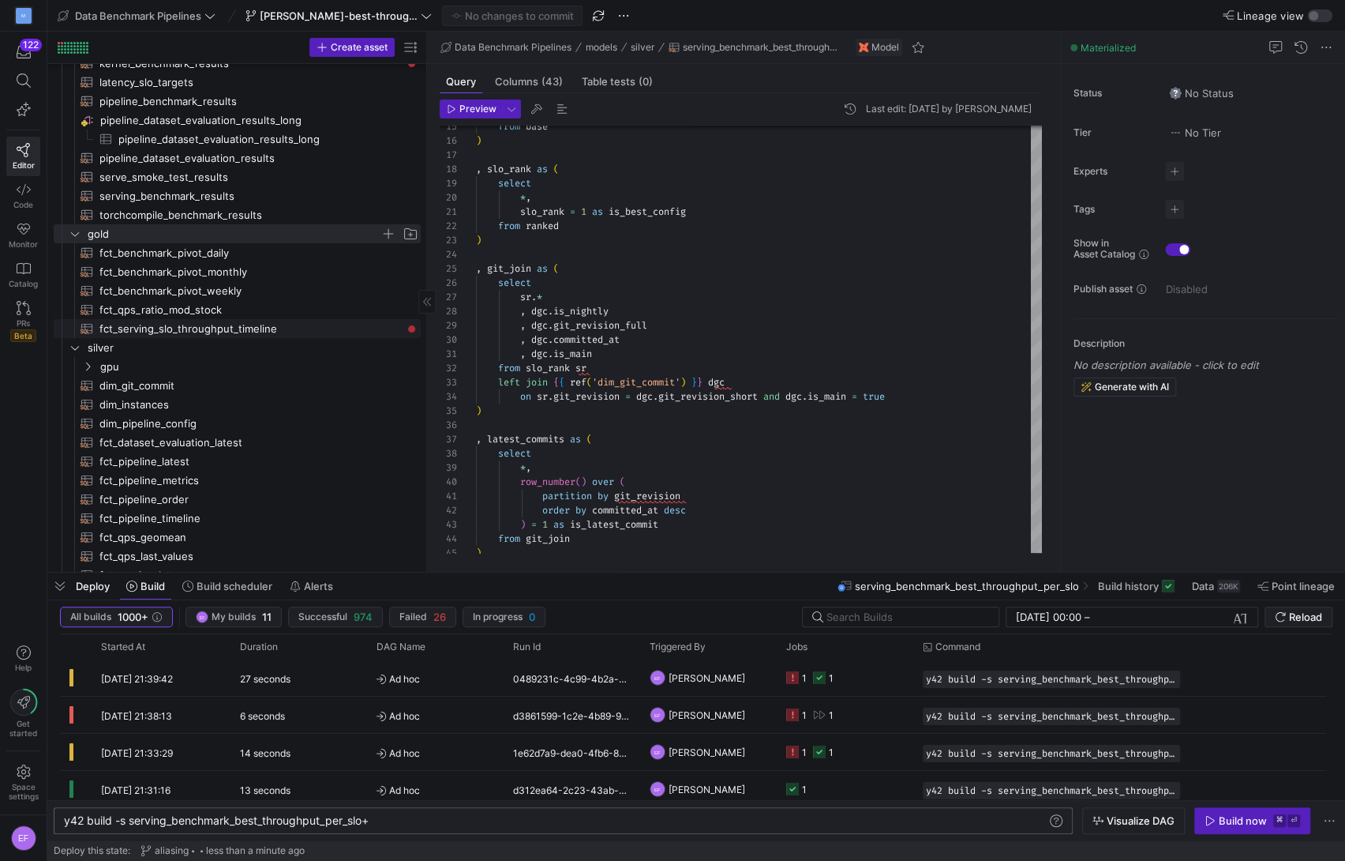
click at [225, 332] on span "fct_serving_slo_throughput_timeline​​​​​​​​​​" at bounding box center [250, 329] width 303 height 18
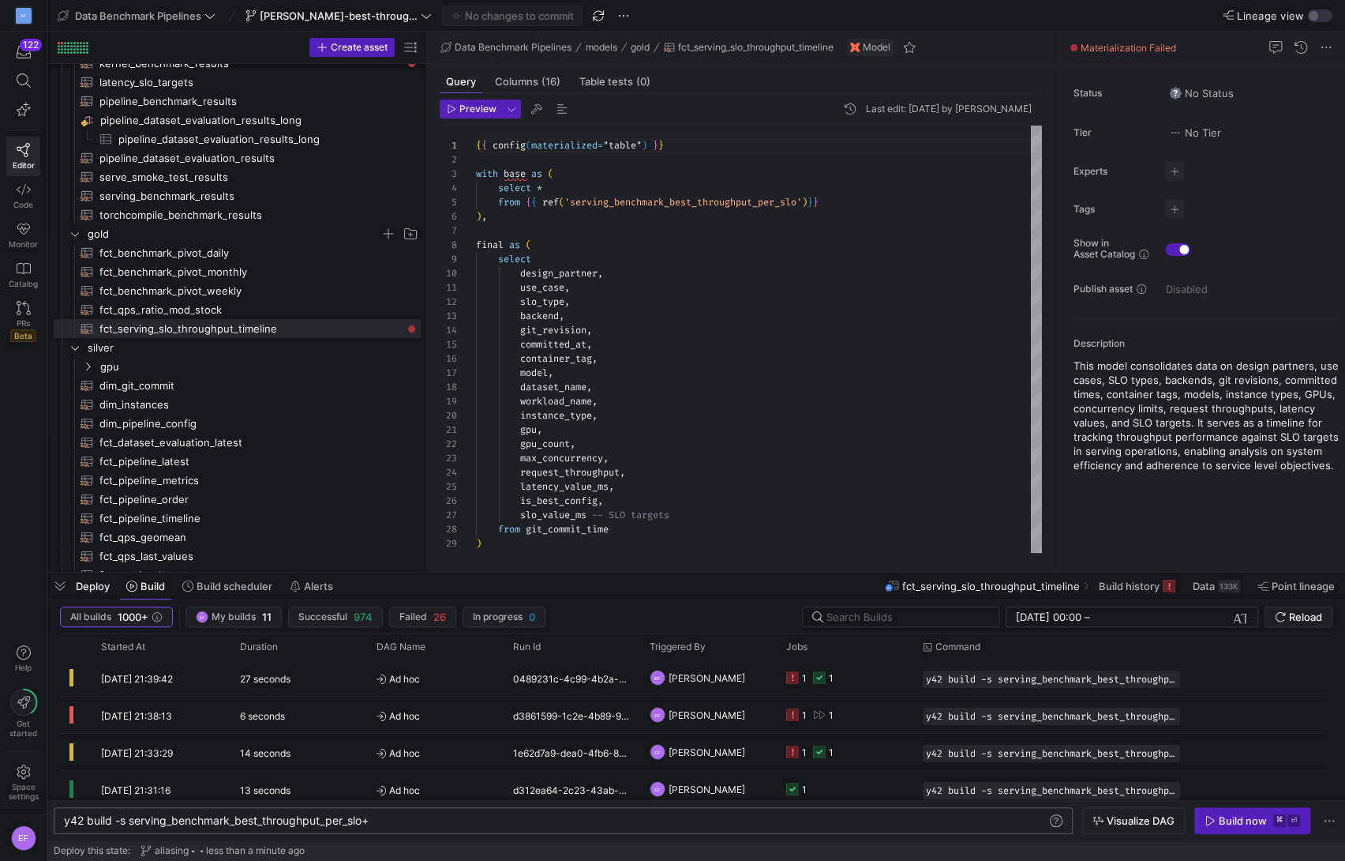
click at [522, 816] on div "y42 build -s serving_benchmark_best_throughput_per _slo+" at bounding box center [556, 820] width 984 height 13
click at [589, 6] on span "button" at bounding box center [598, 15] width 19 height 19
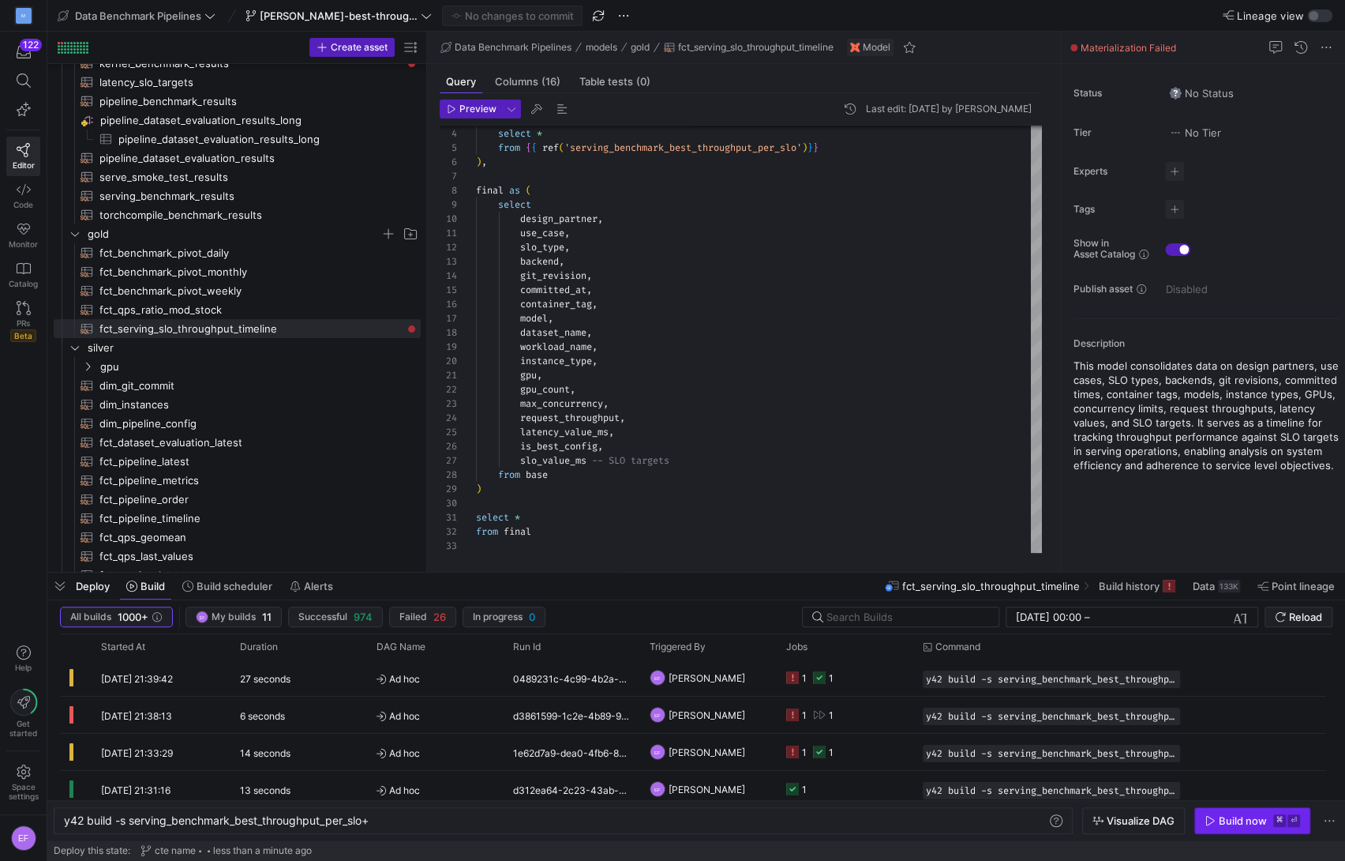
click at [1240, 823] on div "Build now" at bounding box center [1243, 820] width 48 height 13
click at [589, 21] on span "button" at bounding box center [598, 15] width 19 height 19
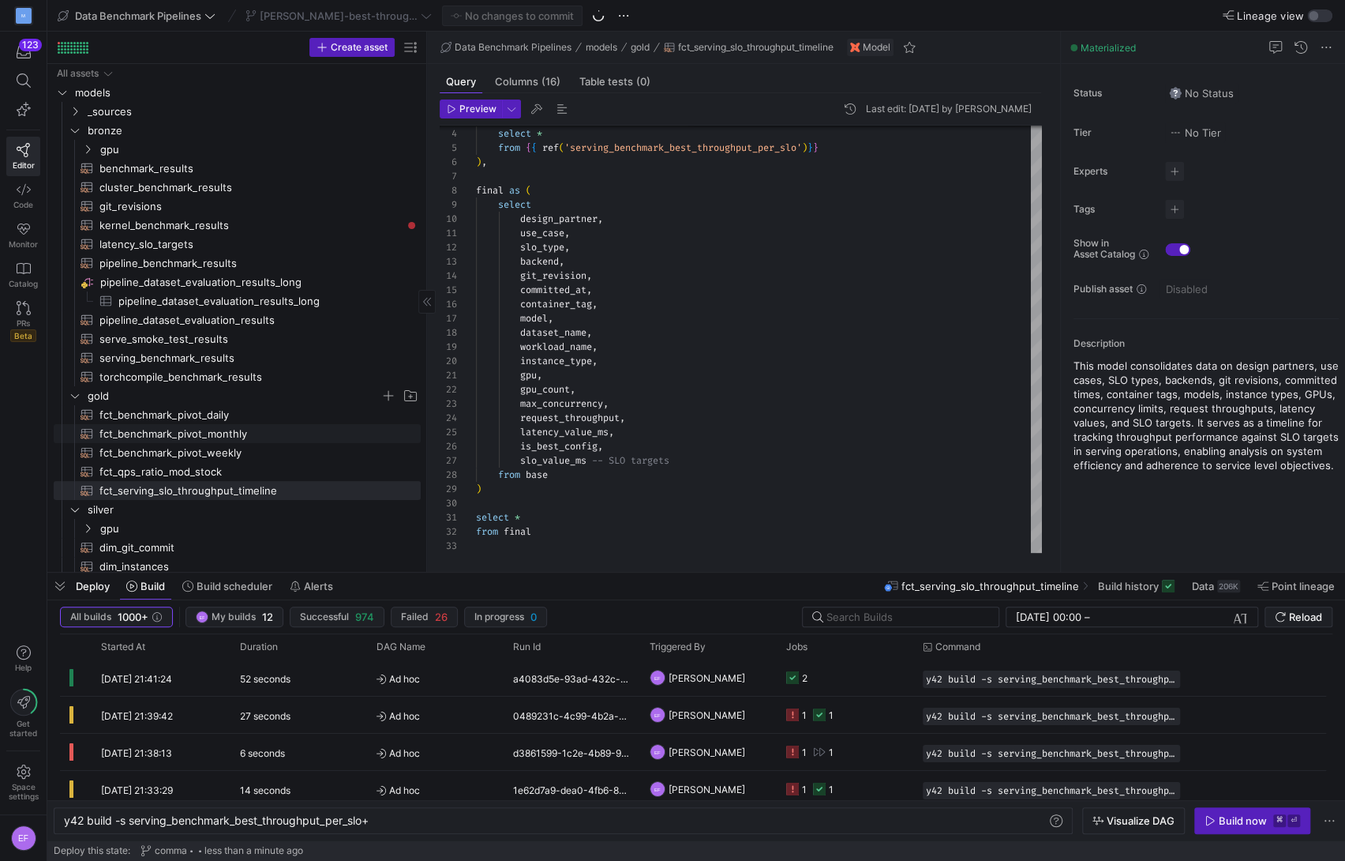
scroll to position [250, 0]
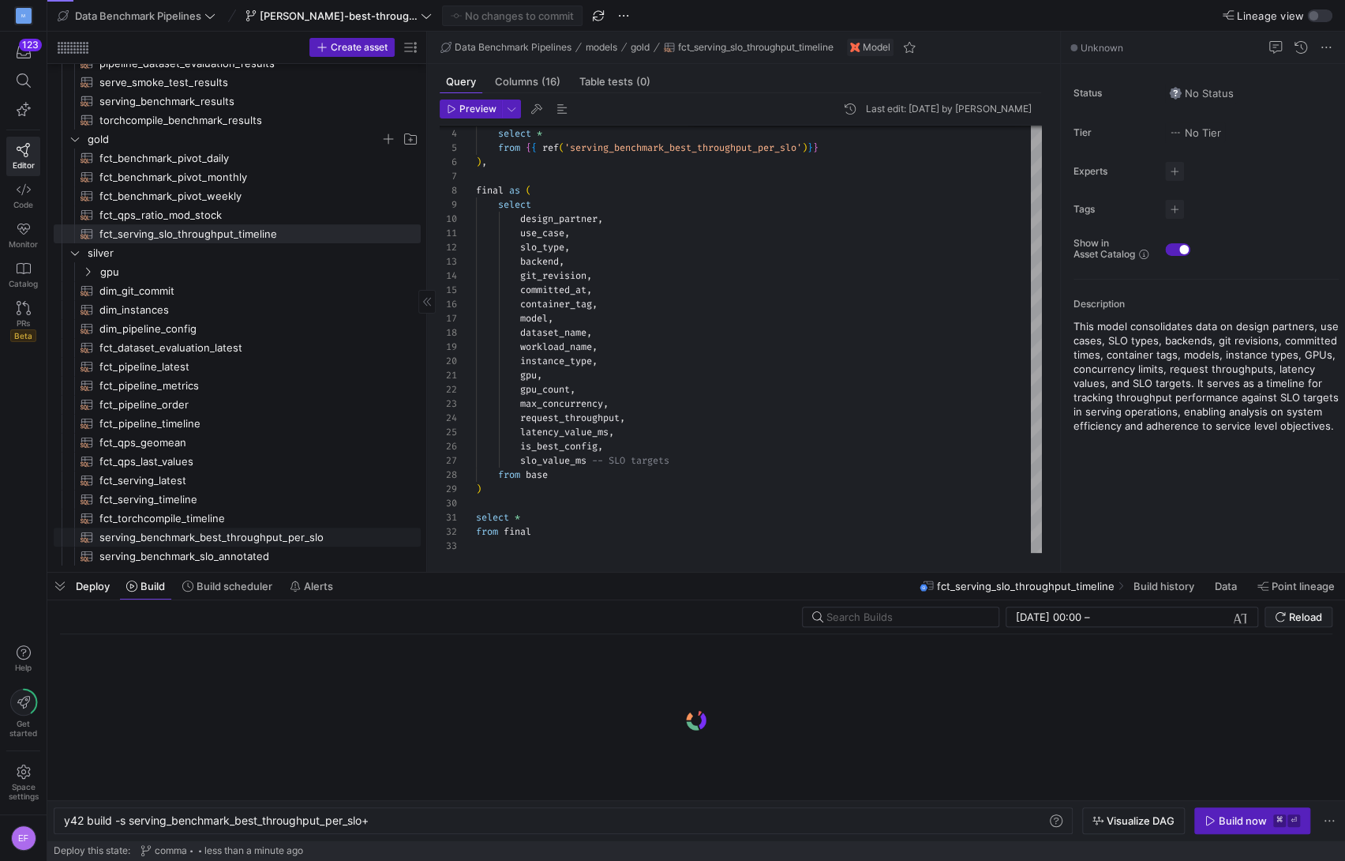
click at [304, 537] on span "serving_benchmark_best_throughput_per_slo​​​​​​​​​​" at bounding box center [250, 537] width 303 height 18
type textarea "{{ config(materialized='table') }} with base as ( select * from {{ ref('serving…"
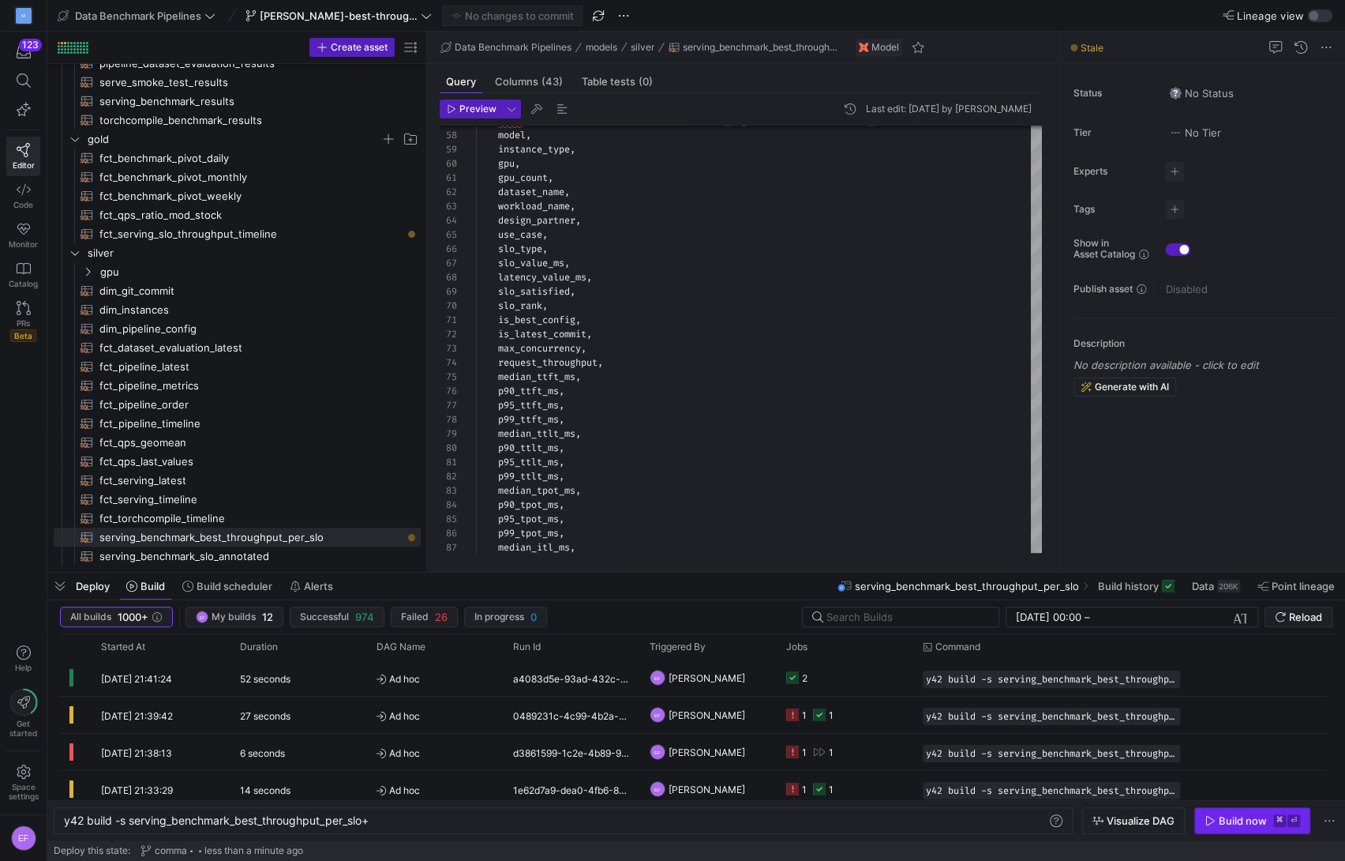
click at [1225, 818] on div "Build now" at bounding box center [1243, 820] width 48 height 13
